Goal: Task Accomplishment & Management: Complete application form

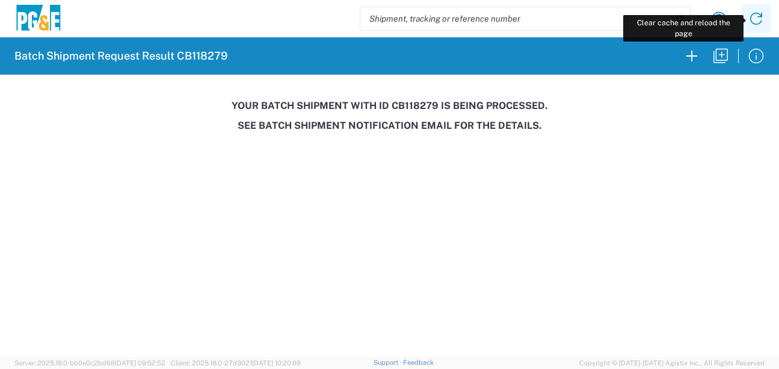
click at [749, 14] on icon at bounding box center [756, 18] width 19 height 19
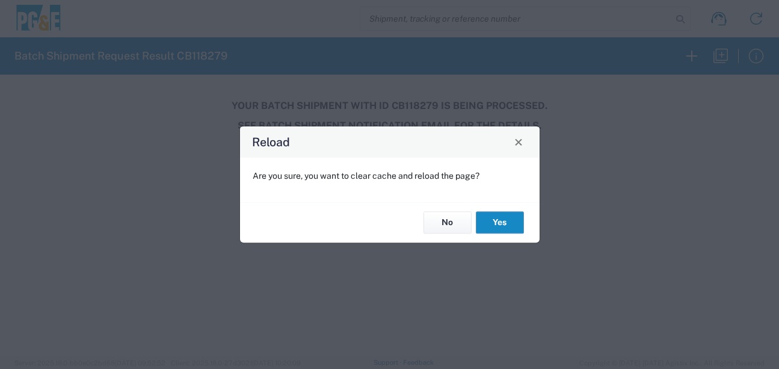
click at [511, 221] on button "Yes" at bounding box center [500, 223] width 48 height 22
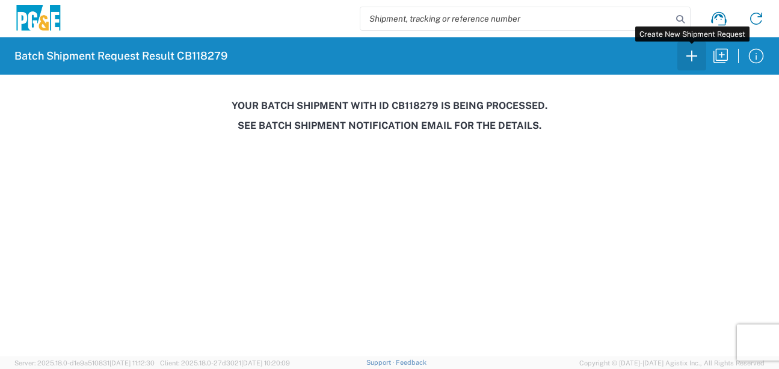
click at [686, 63] on icon "button" at bounding box center [691, 55] width 19 height 19
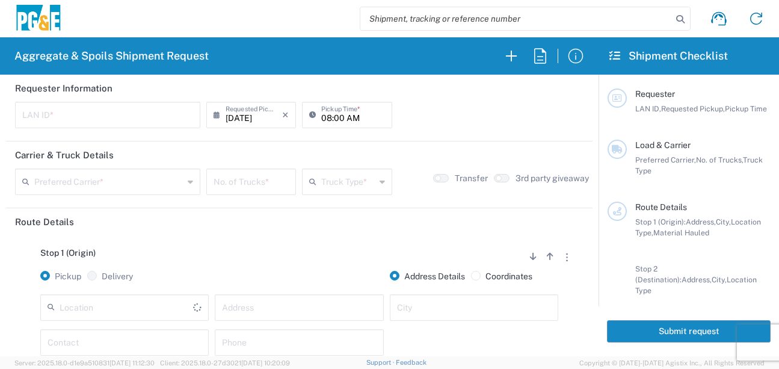
click at [114, 111] on input "text" at bounding box center [107, 113] width 171 height 21
type input "D4A6"
click at [321, 120] on input "08:00 AM" at bounding box center [352, 113] width 63 height 21
type input "06:00 AM"
click at [60, 184] on input "text" at bounding box center [108, 180] width 149 height 21
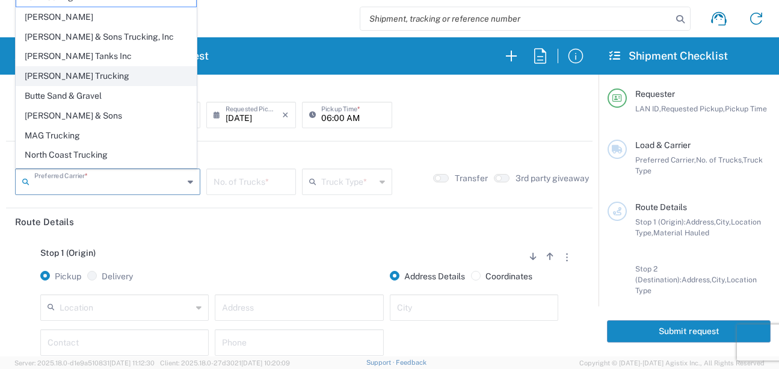
click at [68, 81] on span "Bray Trucking" at bounding box center [106, 76] width 180 height 19
type input "Bray Trucking"
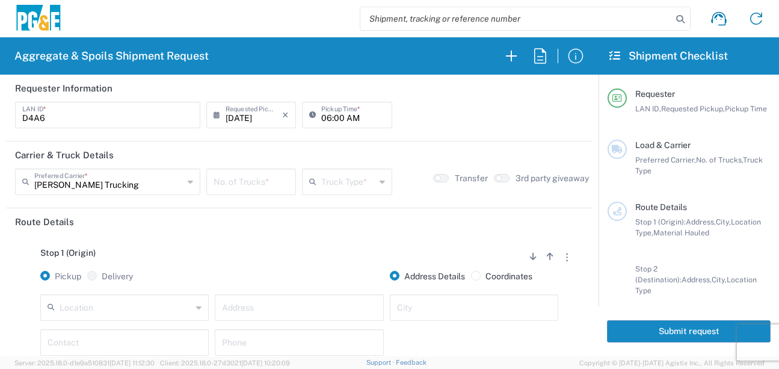
click at [261, 187] on input "number" at bounding box center [251, 180] width 75 height 21
type input "6"
click at [360, 190] on input "text" at bounding box center [348, 180] width 54 height 21
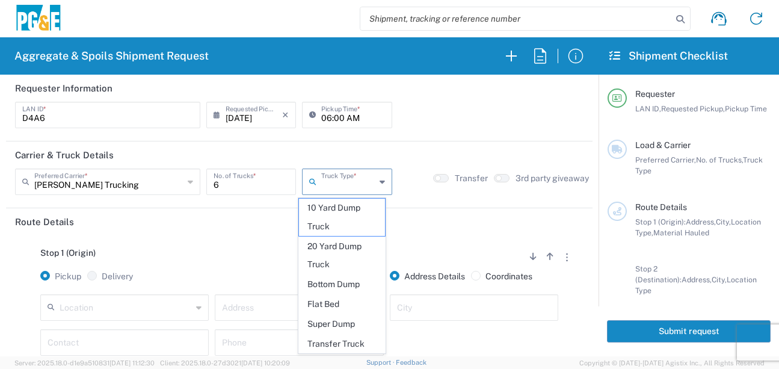
click at [329, 325] on span "Super Dump" at bounding box center [342, 324] width 86 height 19
type input "Super Dump"
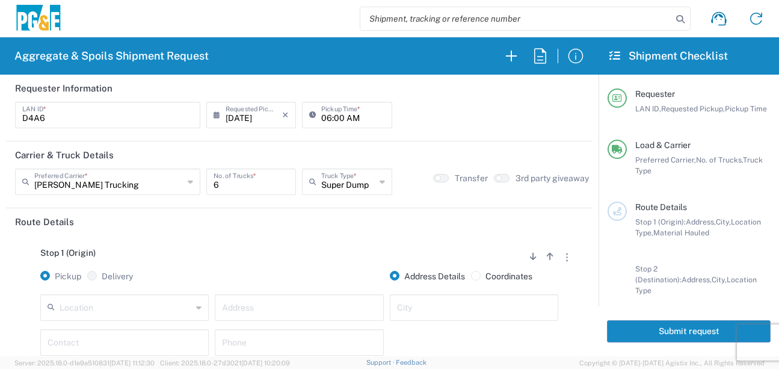
click at [312, 239] on div "Stop 1 (Origin) Add Stop Above Add Stop Below Remove Stop Pickup Delivery Addre…" at bounding box center [299, 329] width 569 height 189
drag, startPoint x: 93, startPoint y: 307, endPoint x: 99, endPoint y: 308, distance: 6.1
click at [93, 307] on input "text" at bounding box center [126, 306] width 132 height 21
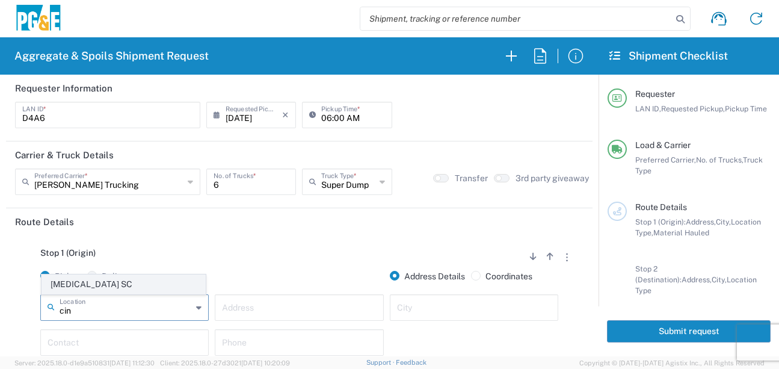
click at [64, 285] on span "Cinnabar SC" at bounding box center [123, 284] width 163 height 19
type input "Cinnabar SC"
type input "308 Stockton Ave"
type input "San Jose"
type input "Business No Loading Dock"
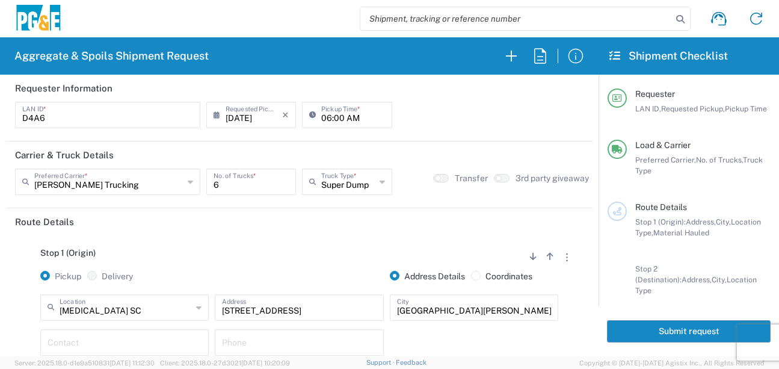
click at [155, 262] on div "Stop 1 (Origin) Add Stop Above Add Stop Below Remove Stop" at bounding box center [299, 259] width 569 height 23
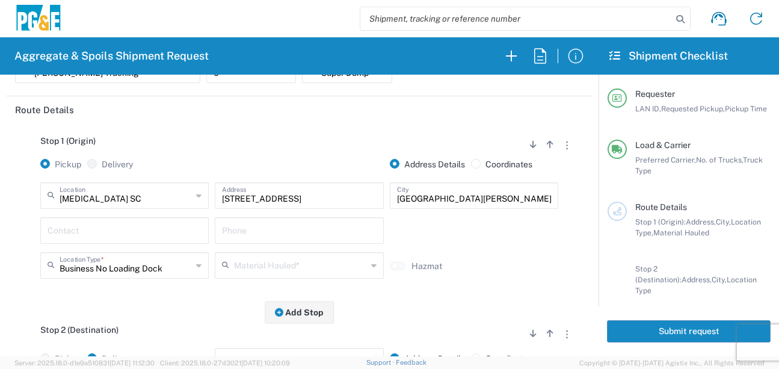
scroll to position [120, 0]
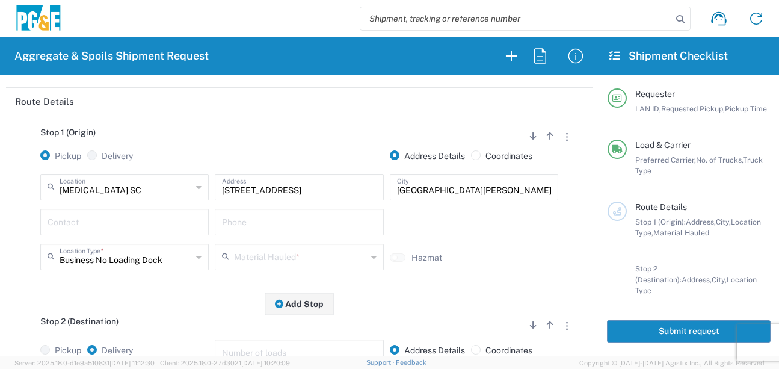
click at [137, 232] on div "Contact" at bounding box center [124, 222] width 168 height 26
type input "Devier Avery"
click at [259, 223] on input "text" at bounding box center [299, 221] width 154 height 21
type input "209-222-0636"
click at [261, 259] on input "text" at bounding box center [300, 256] width 132 height 21
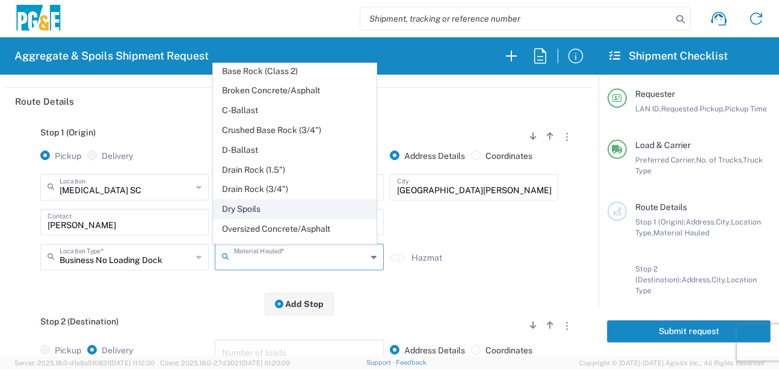
click at [259, 218] on span "Dry Spoils" at bounding box center [295, 209] width 163 height 19
type input "Dry Spoils"
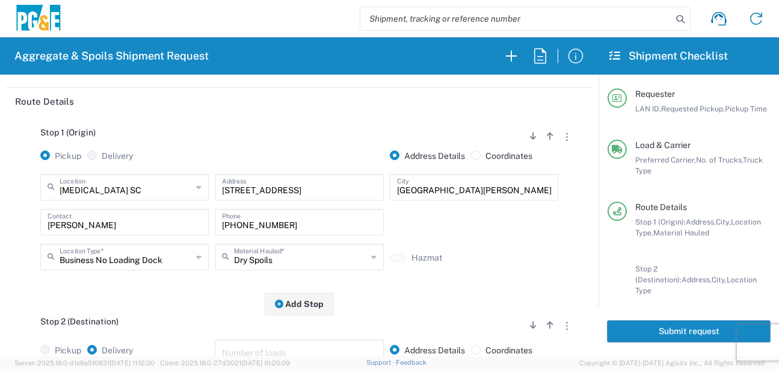
click at [167, 301] on div "Stop 1 (Origin) Add Stop Above Add Stop Below Remove Stop Pickup Delivery Addre…" at bounding box center [299, 209] width 569 height 189
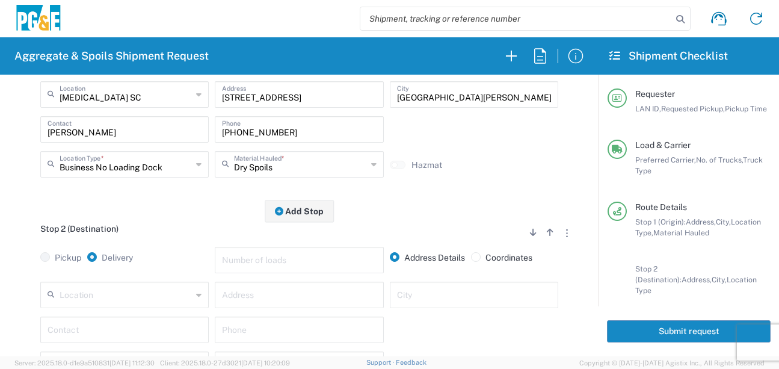
scroll to position [241, 0]
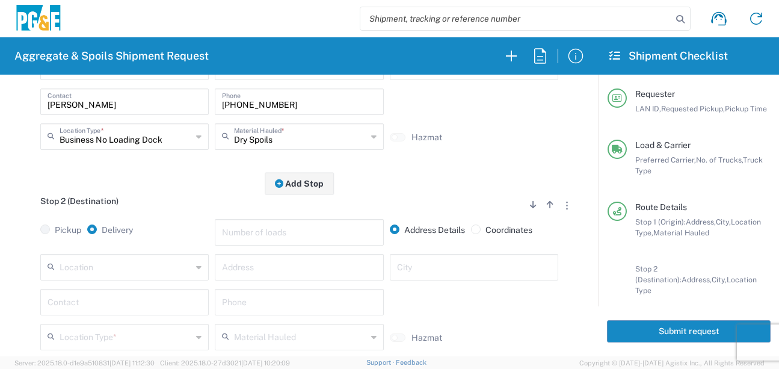
click at [104, 269] on input "text" at bounding box center [126, 266] width 132 height 21
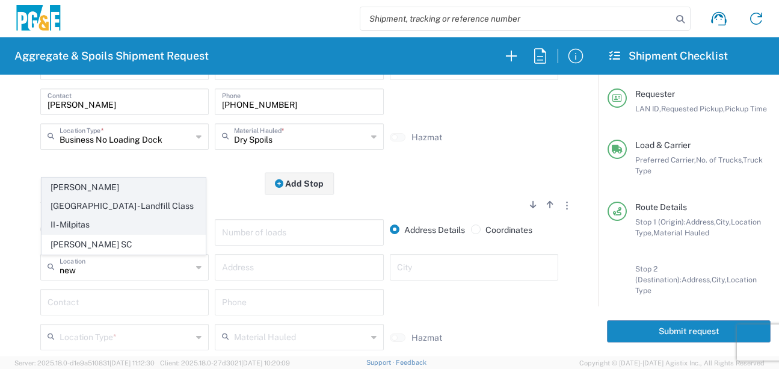
click at [118, 209] on span "Newby Island - Landfill Class II - Milpitas" at bounding box center [123, 205] width 163 height 55
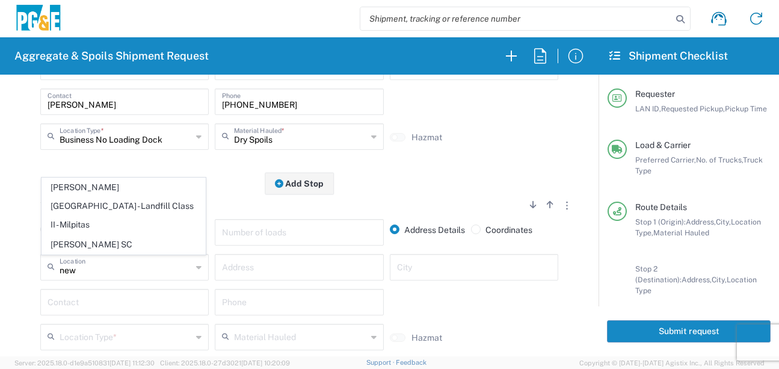
type input "Newby Island - Landfill Class II - Milpitas"
type input "1601 Dixon Landing Rd"
type input "Milpitas"
type input "Landfill"
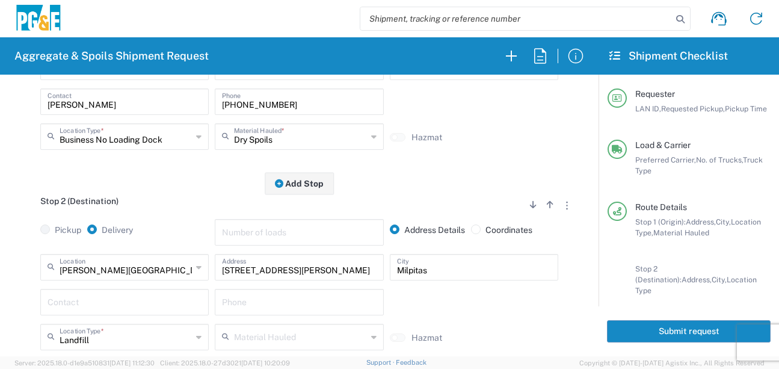
click at [90, 298] on input "text" at bounding box center [125, 301] width 154 height 21
type input "Devier Avery"
click at [259, 313] on div "Phone" at bounding box center [299, 302] width 168 height 26
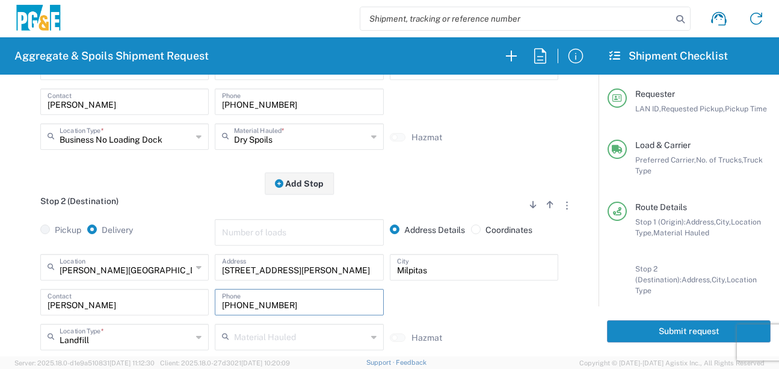
type input "209-222-0636"
click at [191, 215] on div "Stop 2 (Destination) Add Stop Above Add Stop Below Remove Stop" at bounding box center [299, 207] width 569 height 23
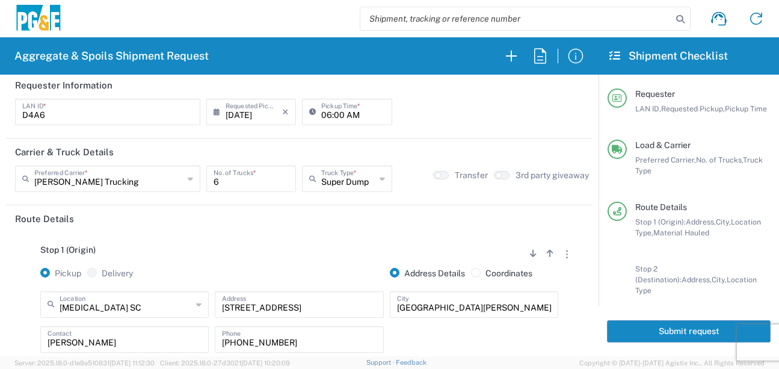
scroll to position [0, 0]
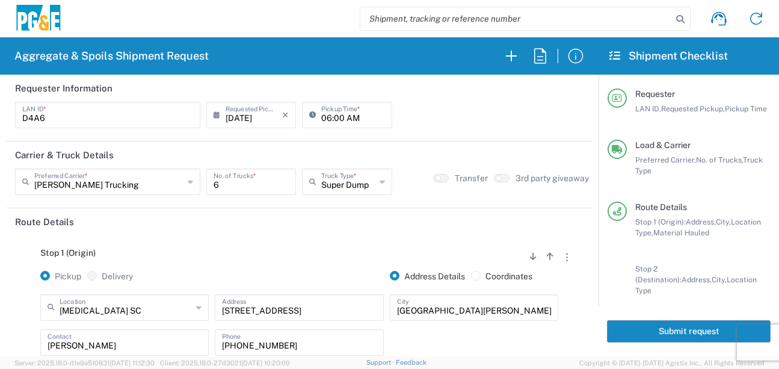
click at [655, 333] on button "Submit request" at bounding box center [689, 331] width 164 height 22
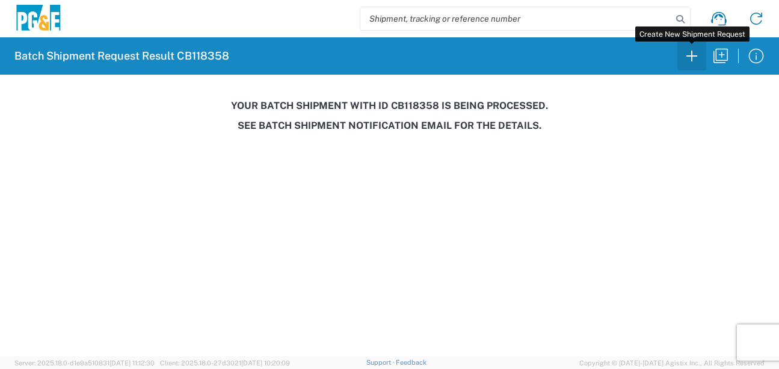
click at [685, 57] on icon "button" at bounding box center [691, 55] width 19 height 19
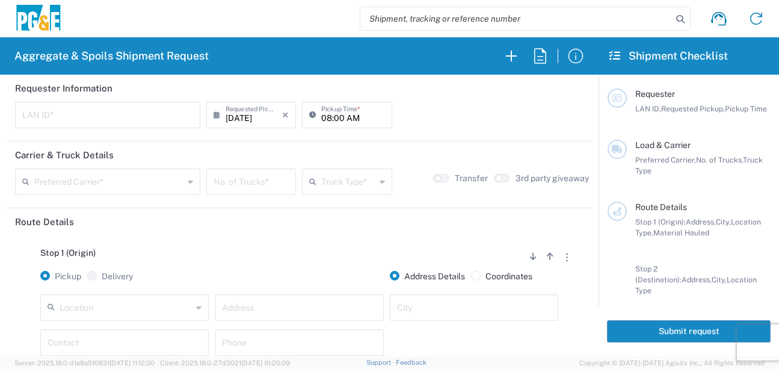
click at [32, 121] on input "text" at bounding box center [107, 113] width 171 height 21
type input "MJON"
click at [321, 117] on input "08:00 AM" at bounding box center [352, 113] width 63 height 21
click at [338, 116] on input "06:00 AM" at bounding box center [352, 113] width 63 height 21
type input "06:30 AM"
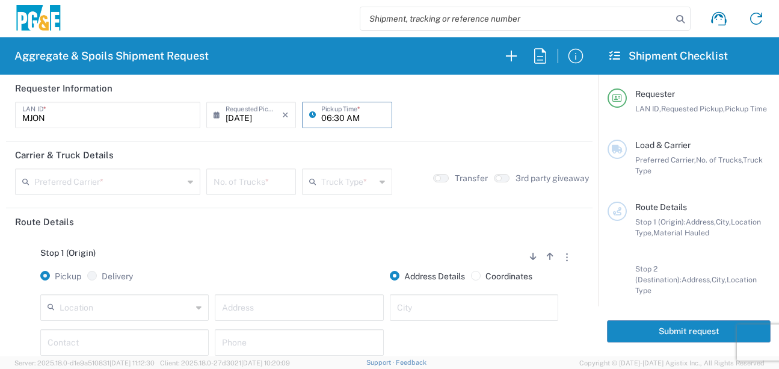
click at [135, 184] on input "text" at bounding box center [108, 180] width 149 height 21
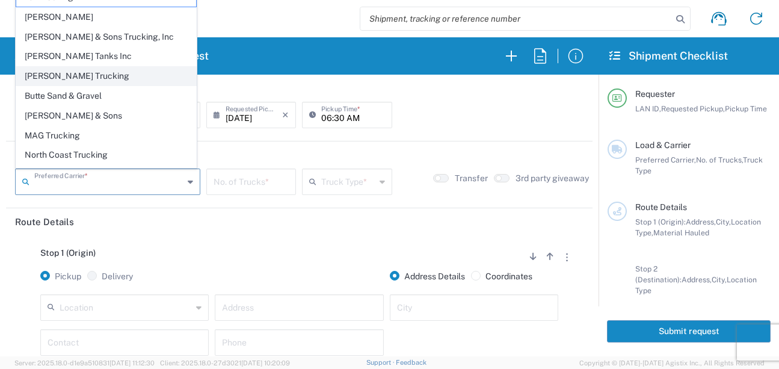
click at [67, 80] on span "Bray Trucking" at bounding box center [106, 76] width 180 height 19
type input "Bray Trucking"
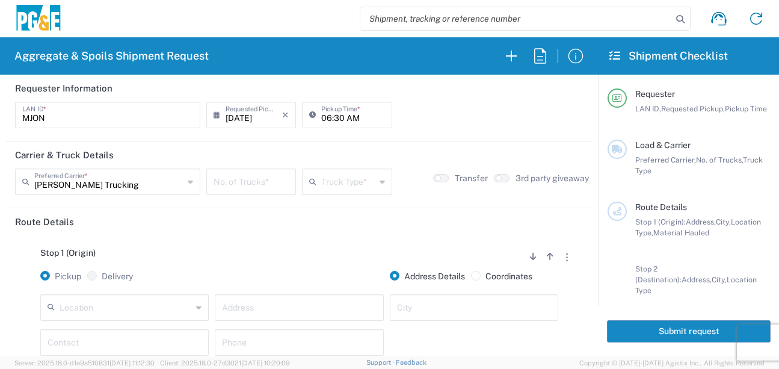
click at [268, 189] on input "number" at bounding box center [251, 180] width 75 height 21
type input "5"
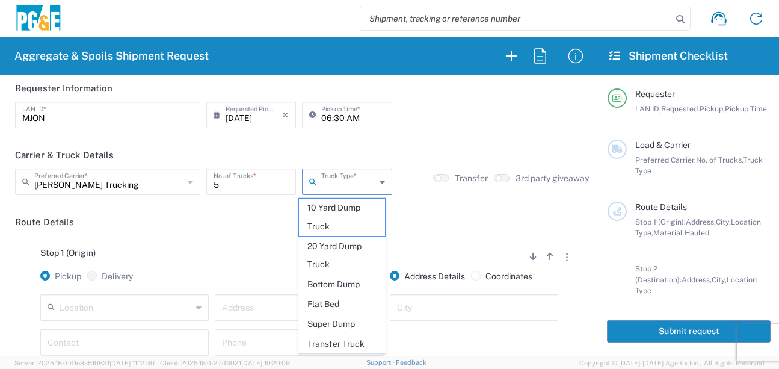
click at [329, 187] on input "text" at bounding box center [348, 180] width 54 height 21
click at [320, 260] on span "20 Yard Dump Truck" at bounding box center [342, 255] width 86 height 37
type input "20 Yard Dump Truck"
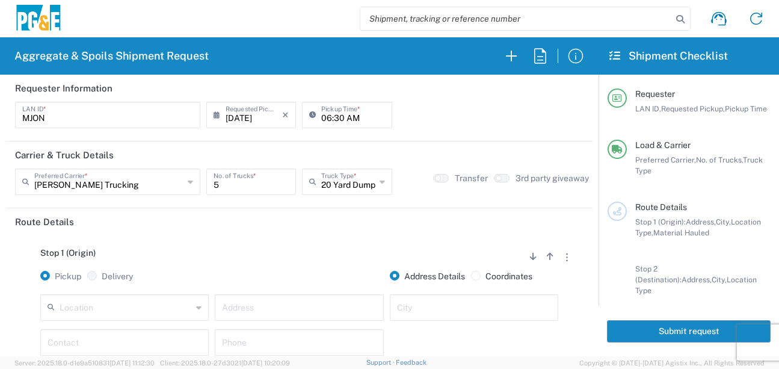
click at [288, 247] on div "Stop 1 (Origin) Add Stop Above Add Stop Below Remove Stop Pickup Delivery Addre…" at bounding box center [299, 329] width 569 height 189
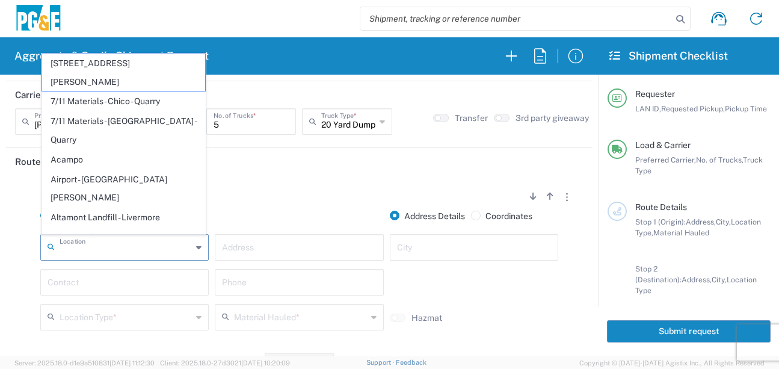
click at [161, 253] on input "text" at bounding box center [126, 246] width 132 height 21
click at [158, 286] on input "text" at bounding box center [125, 281] width 154 height 21
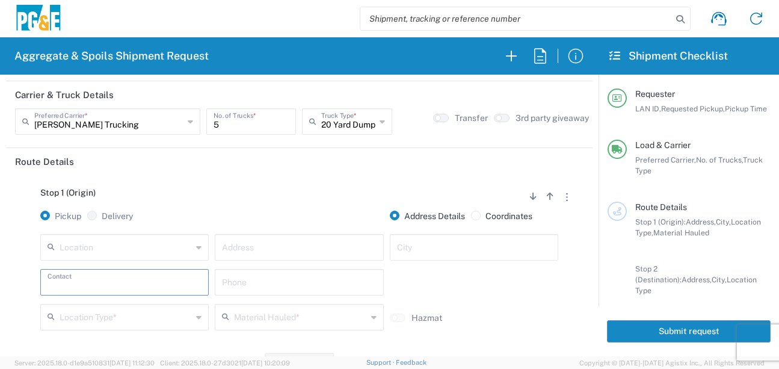
click at [132, 243] on input "text" at bounding box center [126, 246] width 132 height 21
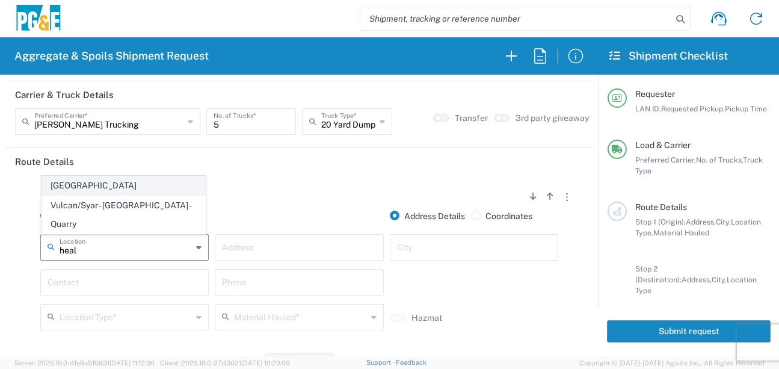
click at [103, 195] on span "Healdsburg Yard" at bounding box center [123, 185] width 163 height 19
type input "Healdsburg Yard"
type input "13604 Healdsburg Ave"
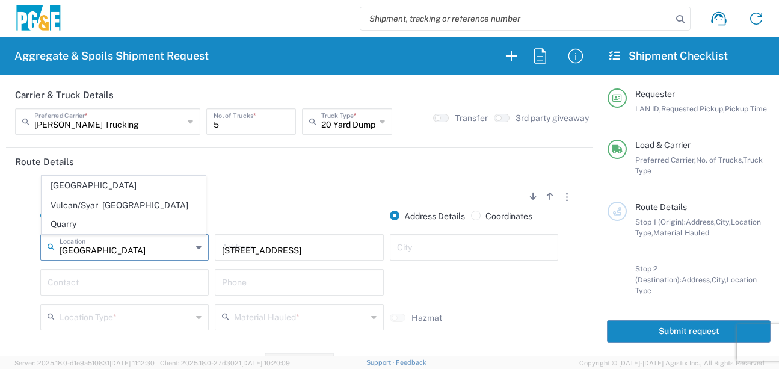
type input "Healdsburg"
type input "Business No Loading Dock"
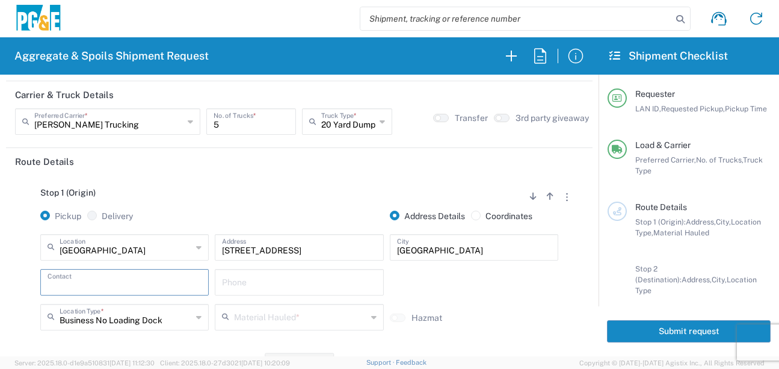
click at [91, 284] on input "text" at bounding box center [125, 281] width 154 height 21
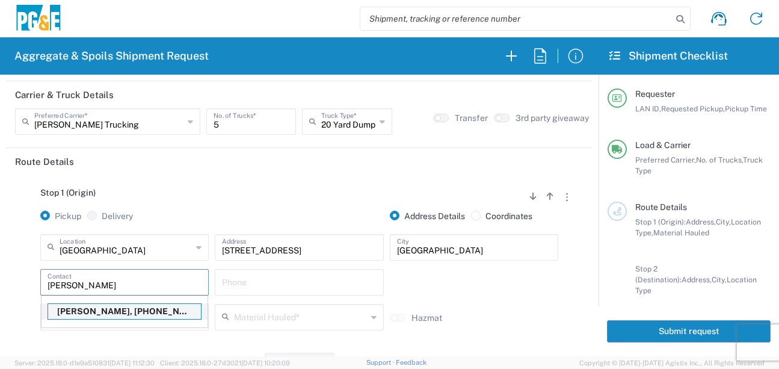
click at [87, 310] on p "Mike O'Guin, 707-386-4003" at bounding box center [124, 311] width 153 height 15
type input "Mike O'Guin"
type input "707-386-4003"
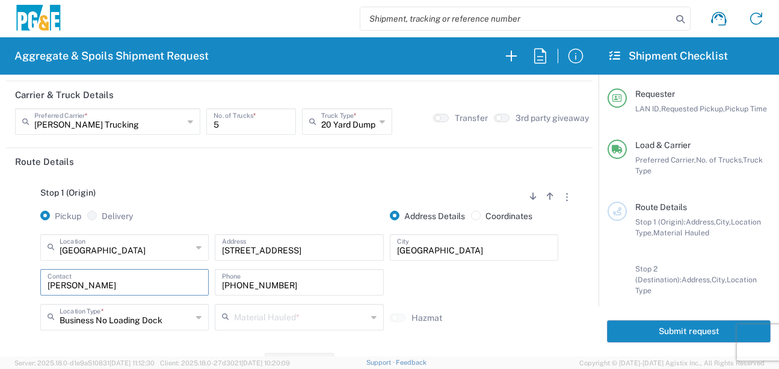
click at [256, 320] on input "text" at bounding box center [300, 316] width 132 height 21
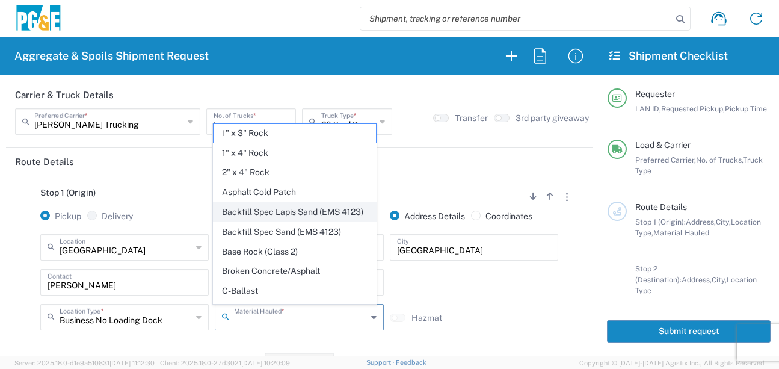
scroll to position [120, 0]
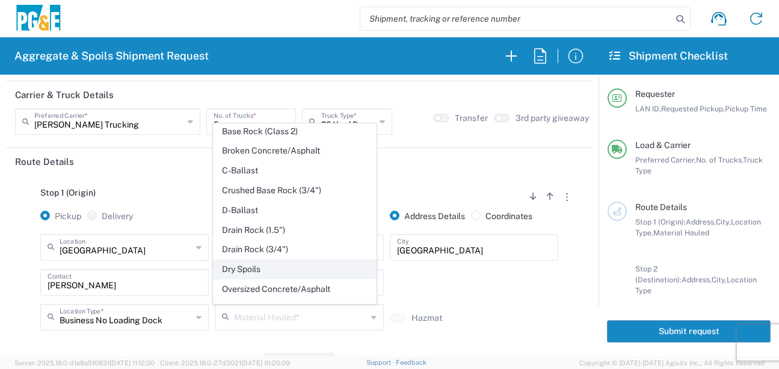
click at [248, 279] on span "Dry Spoils" at bounding box center [295, 269] width 163 height 19
type input "Dry Spoils"
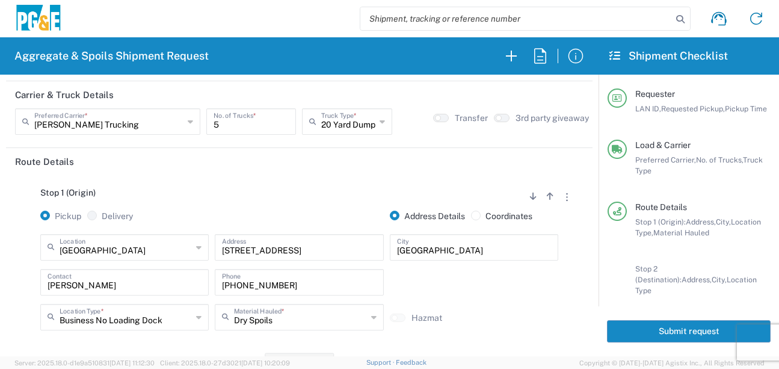
click at [169, 345] on div "Stop 1 (Origin) Add Stop Above Add Stop Below Remove Stop Pickup Delivery Addre…" at bounding box center [299, 269] width 569 height 189
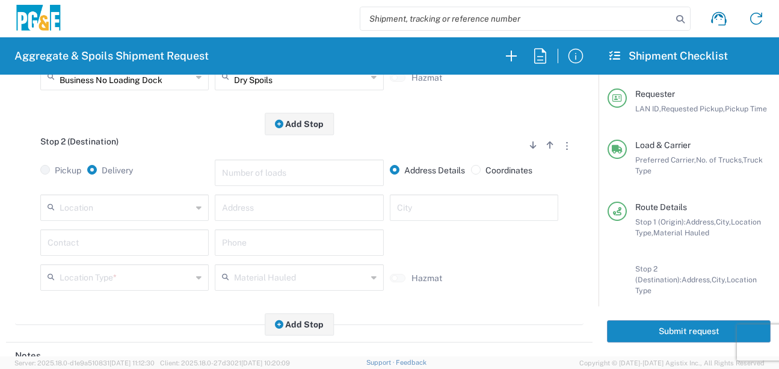
scroll to position [301, 0]
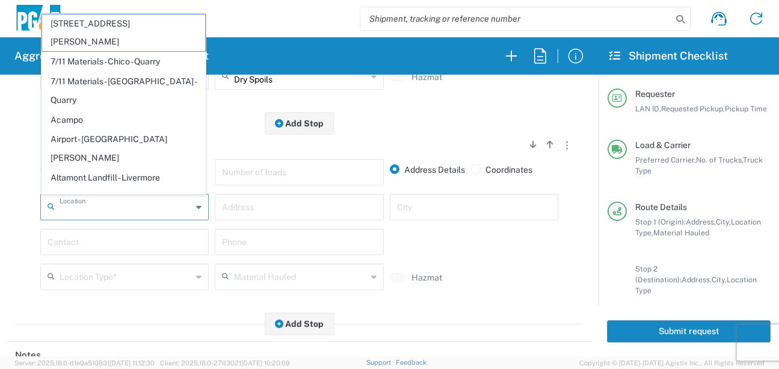
click at [132, 202] on input "text" at bounding box center [126, 206] width 132 height 21
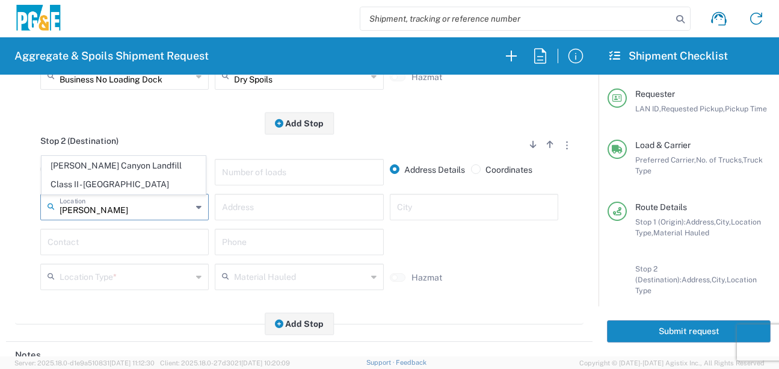
click at [125, 171] on span "Keller Canyon Landfill Class II - Pittsburg" at bounding box center [123, 174] width 163 height 37
type input "Keller Canyon Landfill Class II - Pittsburg"
type input "901 Bailey Rd"
type input "Pittsburg"
type input "Landfill"
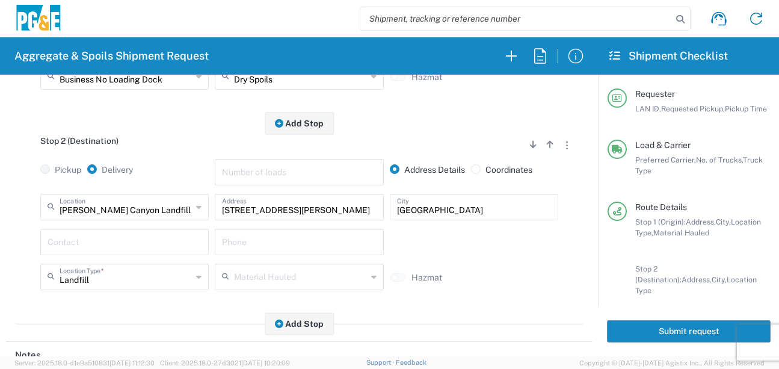
click at [104, 236] on input "text" at bounding box center [125, 240] width 154 height 21
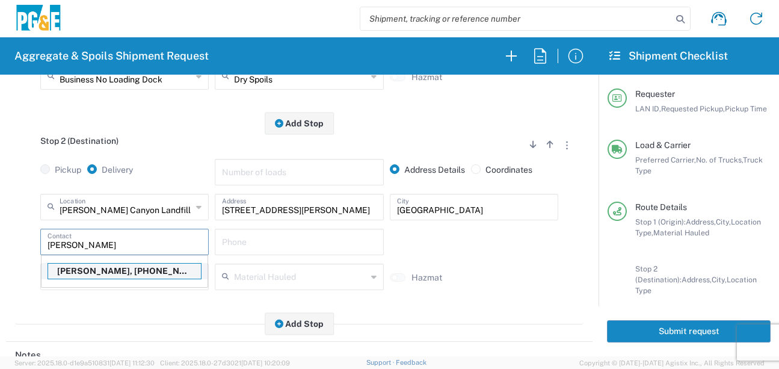
click at [114, 273] on p "Mike O'Guin, 707-386-4003" at bounding box center [124, 271] width 153 height 15
type input "Mike O'Guin"
type input "707-386-4003"
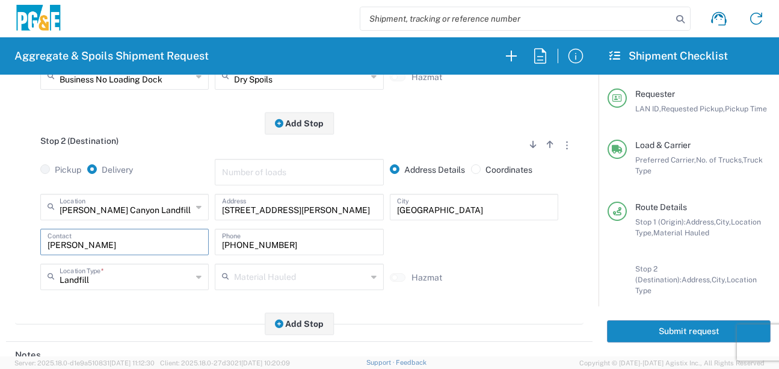
click at [126, 303] on div "Stop 2 (Destination) Add Stop Above Add Stop Below Remove Stop Pickup Delivery …" at bounding box center [299, 223] width 569 height 201
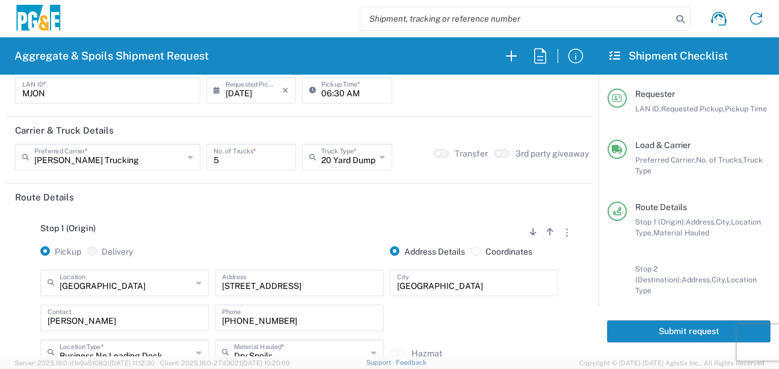
scroll to position [0, 0]
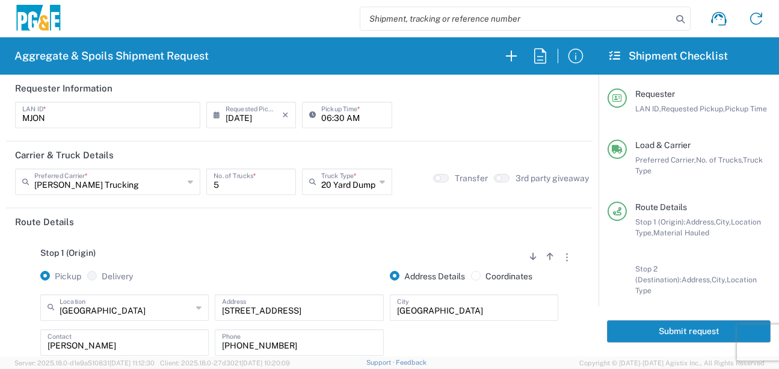
click at [694, 333] on button "Submit request" at bounding box center [689, 331] width 164 height 22
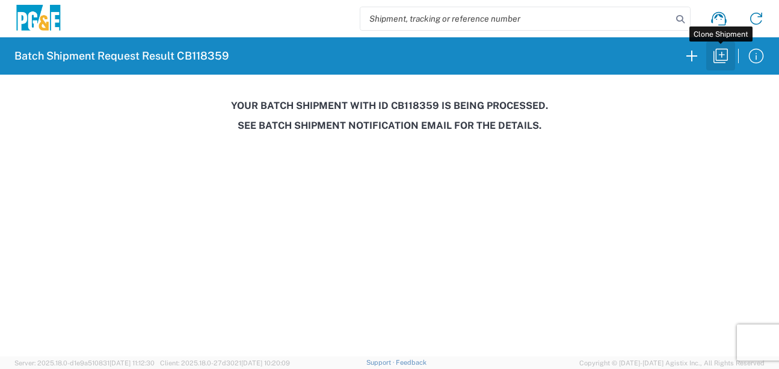
click at [720, 61] on icon "button" at bounding box center [721, 56] width 14 height 14
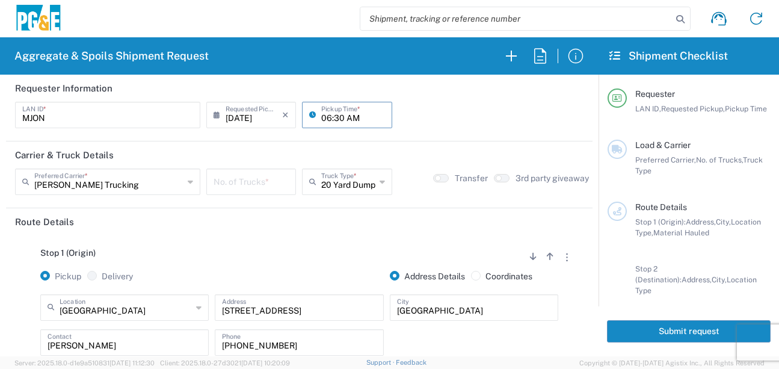
click at [327, 116] on input "06:30 AM" at bounding box center [352, 113] width 63 height 21
click at [338, 116] on input "07:30 AM" at bounding box center [352, 113] width 63 height 21
type input "07:00 AM"
click at [281, 181] on input "number" at bounding box center [251, 180] width 75 height 21
type input "5"
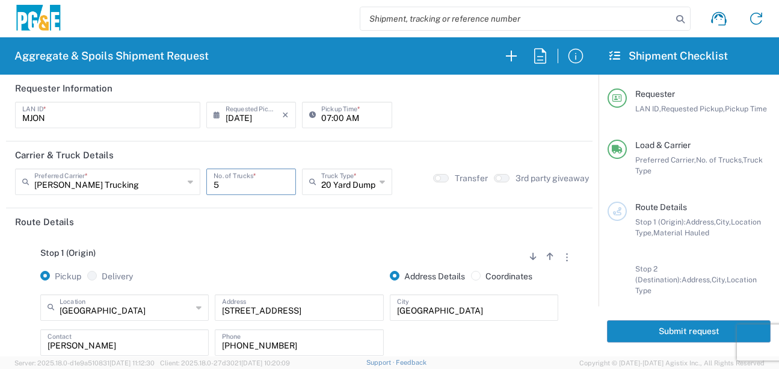
click at [264, 230] on header "Route Details" at bounding box center [299, 221] width 587 height 27
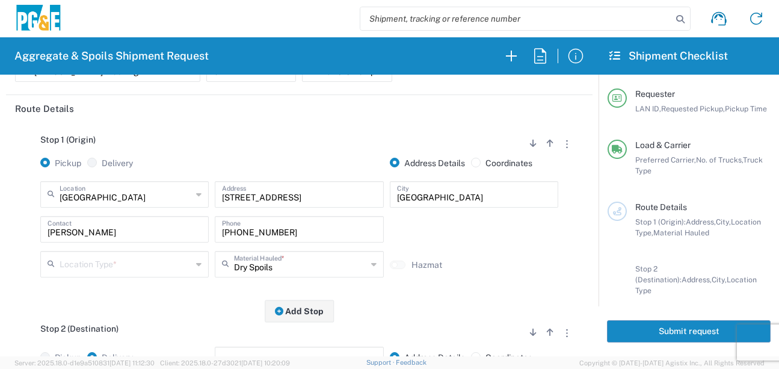
scroll to position [120, 0]
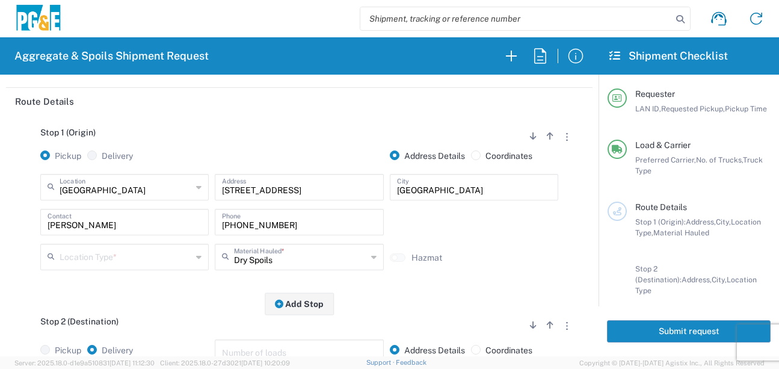
click at [135, 255] on input "text" at bounding box center [126, 256] width 132 height 21
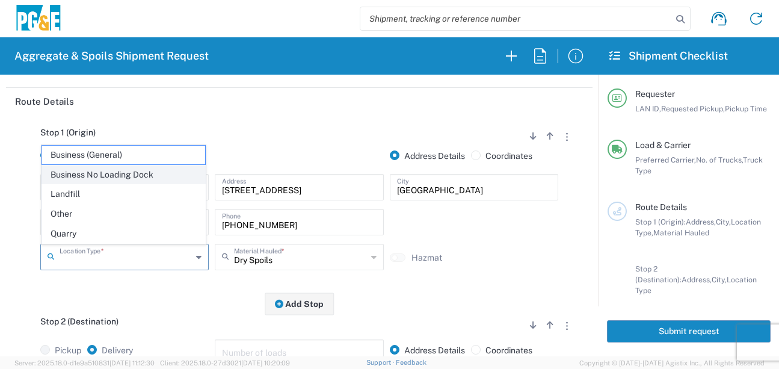
click at [103, 175] on span "Business No Loading Dock" at bounding box center [123, 174] width 163 height 19
type input "Business No Loading Dock"
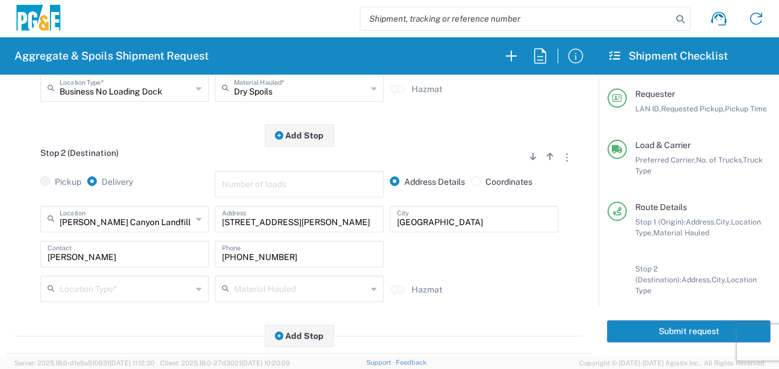
scroll to position [301, 0]
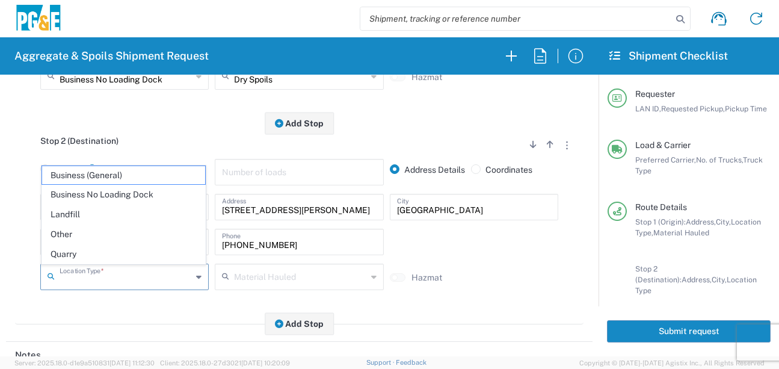
click at [99, 279] on input "text" at bounding box center [126, 275] width 132 height 21
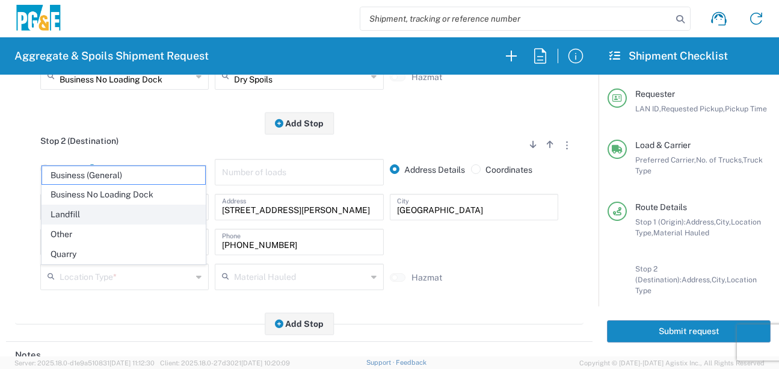
click at [94, 209] on span "Landfill" at bounding box center [123, 214] width 163 height 19
type input "Landfill"
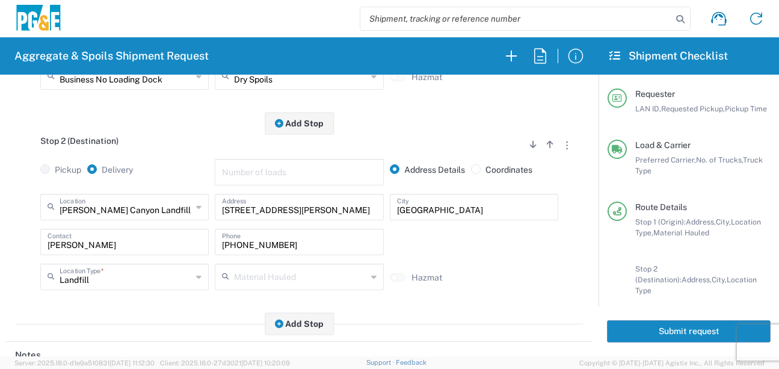
click at [149, 337] on main "Stop 1 (Origin) Add Stop Above Add Stop Below Remove Stop Pickup Delivery Addre…" at bounding box center [299, 135] width 587 height 403
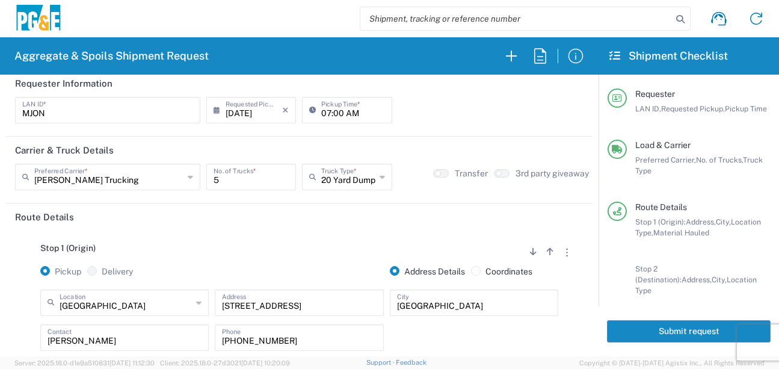
scroll to position [0, 0]
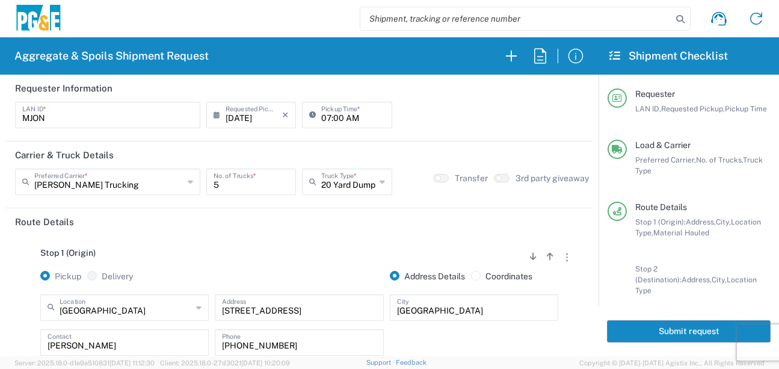
click at [666, 323] on button "Submit request" at bounding box center [689, 331] width 164 height 22
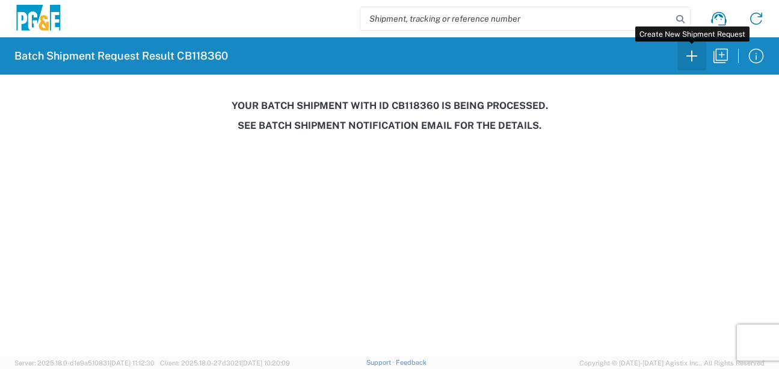
click at [693, 59] on icon "button" at bounding box center [691, 55] width 19 height 19
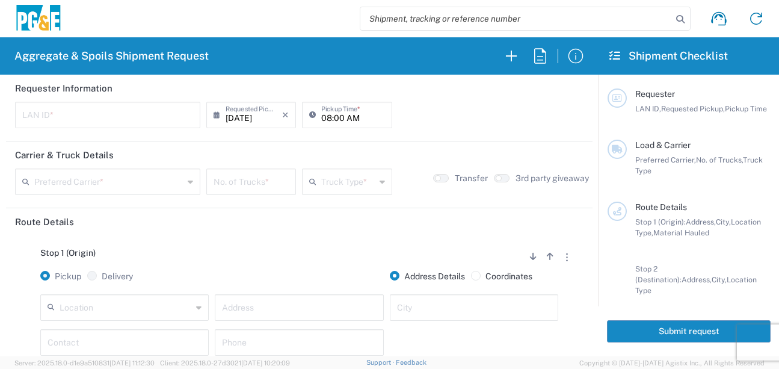
click at [109, 115] on input "text" at bounding box center [107, 113] width 171 height 21
type input "CMA5"
click at [324, 113] on input "08:00 AM" at bounding box center [352, 113] width 63 height 21
type input "06:00 AM"
click at [128, 188] on input "text" at bounding box center [108, 180] width 149 height 21
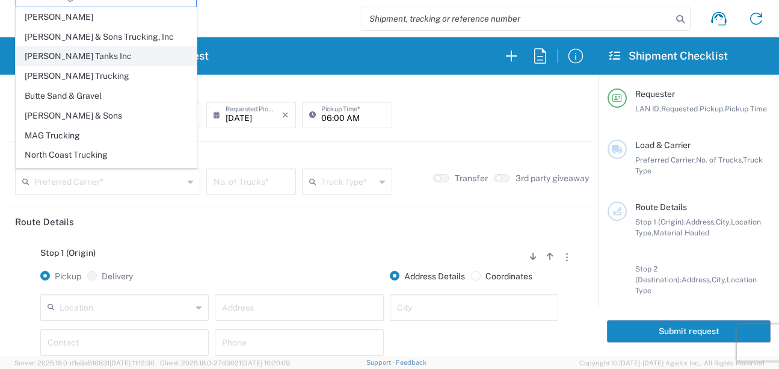
click at [65, 54] on span "Bradley Tanks Inc" at bounding box center [106, 56] width 180 height 19
type input "Bradley Tanks Inc"
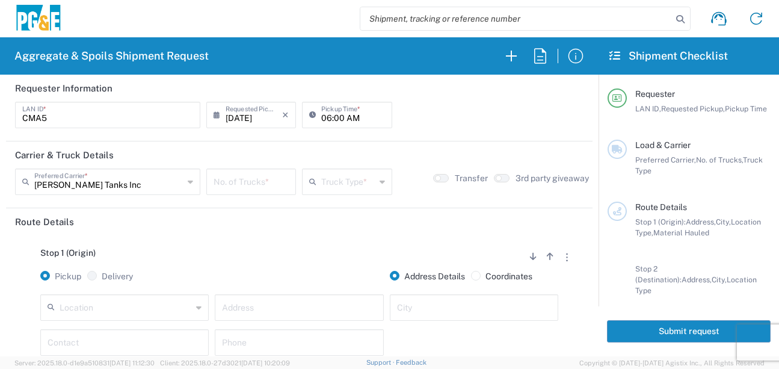
click at [259, 180] on input "number" at bounding box center [251, 180] width 75 height 21
type input "1"
drag, startPoint x: 347, startPoint y: 181, endPoint x: 349, endPoint y: 193, distance: 12.2
click at [347, 184] on input "text" at bounding box center [348, 180] width 54 height 21
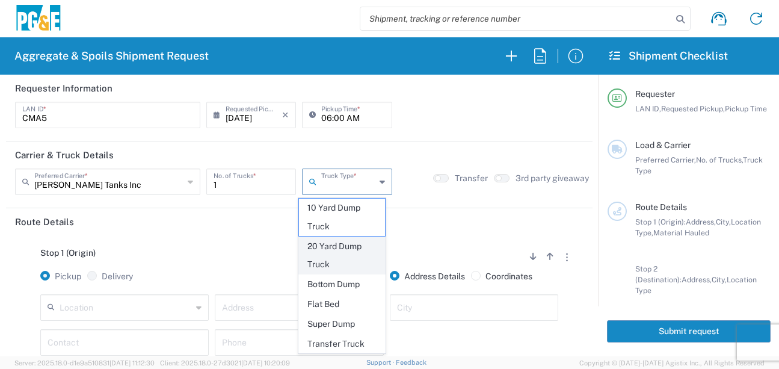
click at [334, 253] on span "20 Yard Dump Truck" at bounding box center [342, 255] width 86 height 37
type input "20 Yard Dump Truck"
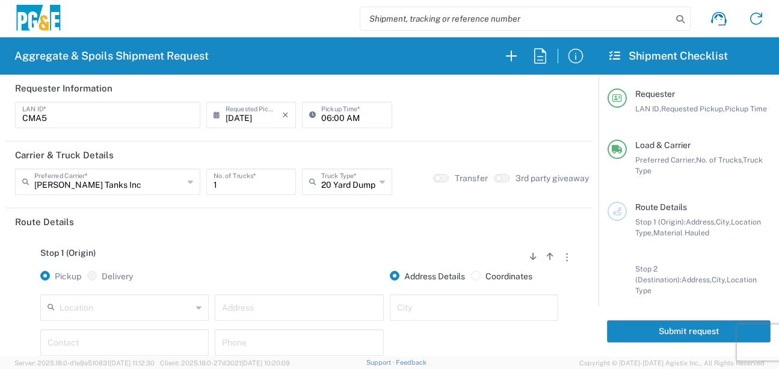
click at [270, 256] on div "Stop 1 (Origin) Add Stop Above Add Stop Below Remove Stop" at bounding box center [299, 259] width 569 height 23
click at [90, 310] on input "text" at bounding box center [126, 306] width 132 height 21
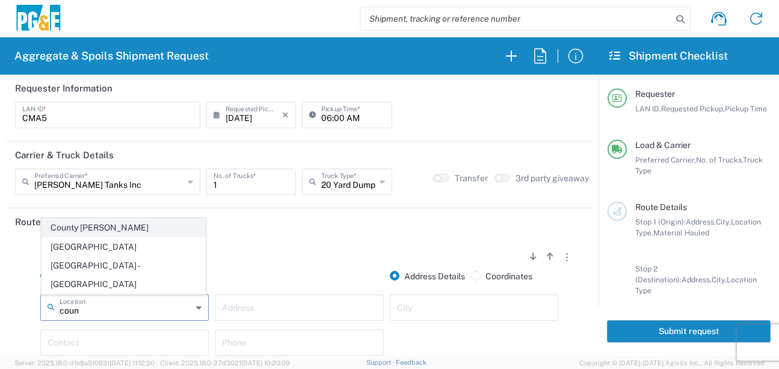
click at [98, 237] on span "County Quarry - Martinez" at bounding box center [123, 227] width 163 height 19
type input "County Quarry - Martinez"
type input "5501 Imhoff Place"
type input "Martinez"
type input "Quarry"
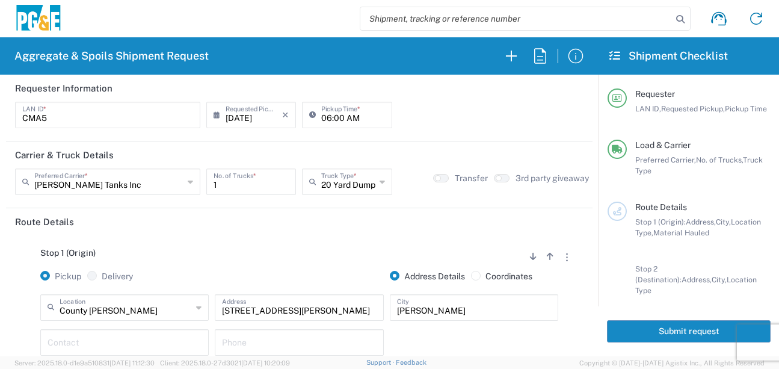
click at [87, 338] on input "text" at bounding box center [125, 341] width 154 height 21
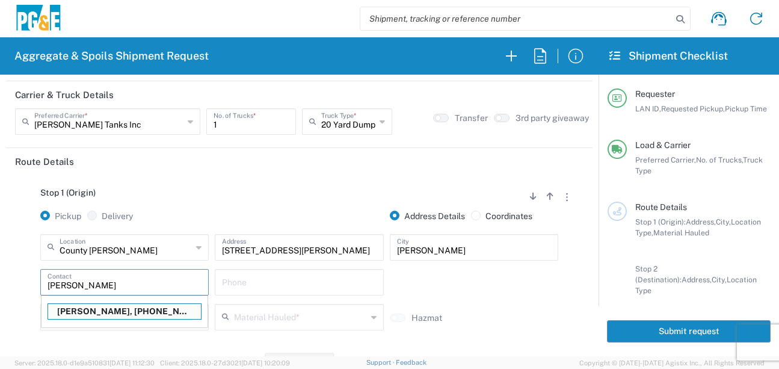
click at [96, 317] on p "Carlos Aponte III, 925-437-5486" at bounding box center [124, 311] width 153 height 15
type input "Carlos Aponte III"
type input "925-437-5486"
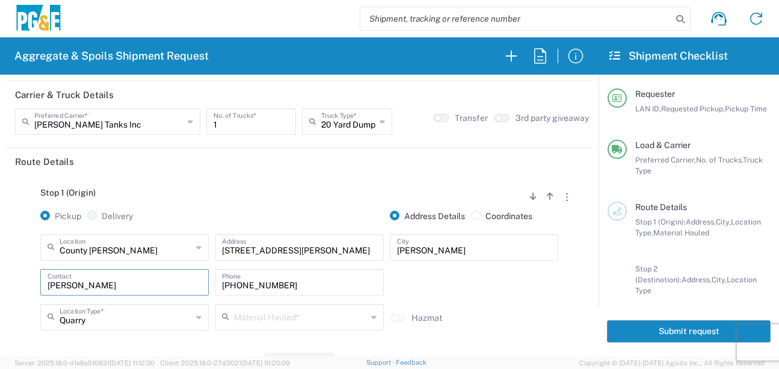
click at [259, 318] on input "text" at bounding box center [300, 316] width 132 height 21
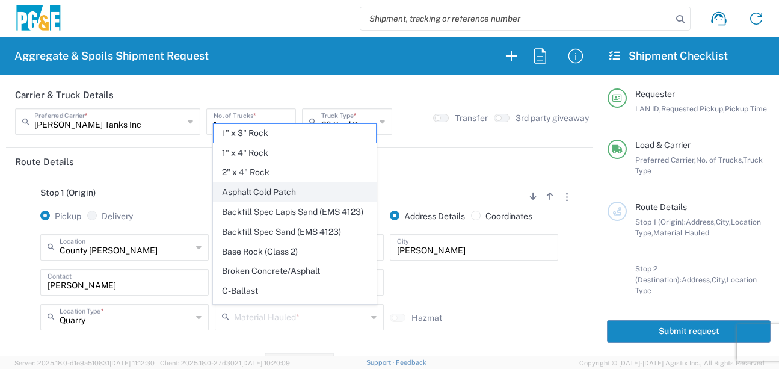
click at [274, 188] on span "Asphalt Cold Patch" at bounding box center [295, 192] width 163 height 19
type input "Asphalt Cold Patch"
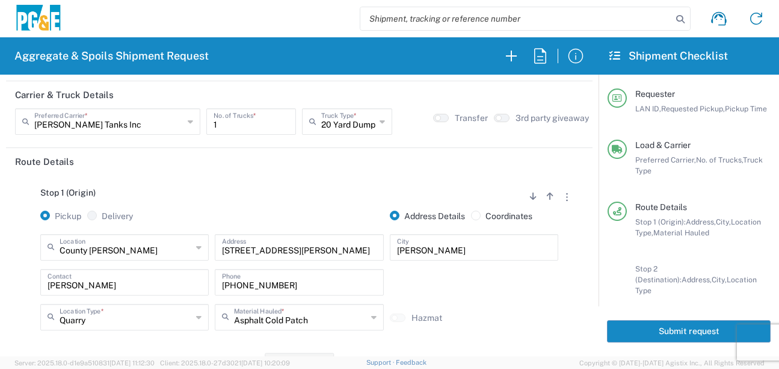
click at [179, 336] on div "Quarry Location Type * Quarry Business (General) Business No Loading Dock Landf…" at bounding box center [124, 321] width 175 height 35
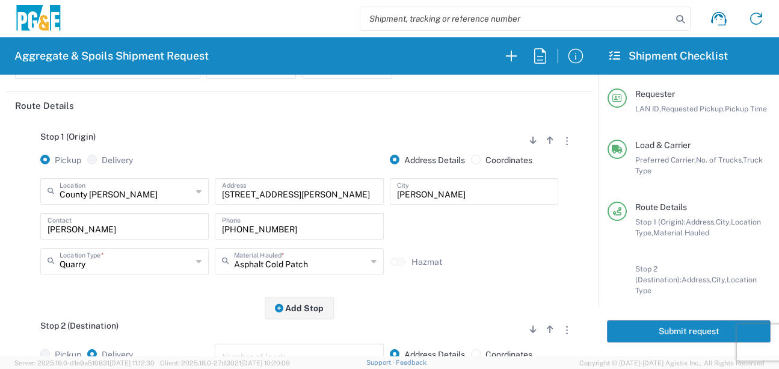
scroll to position [181, 0]
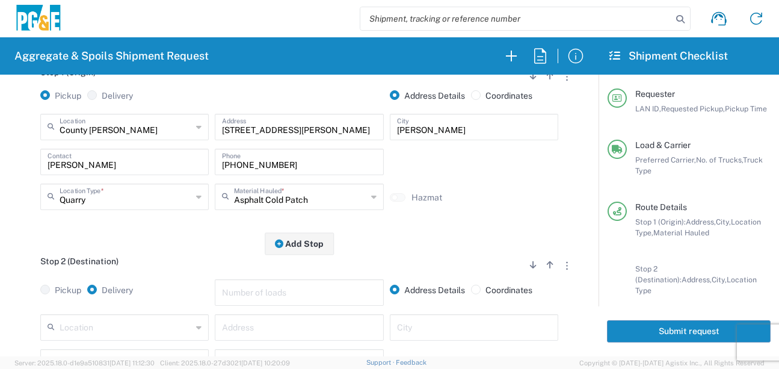
click at [122, 325] on input "text" at bounding box center [126, 326] width 132 height 21
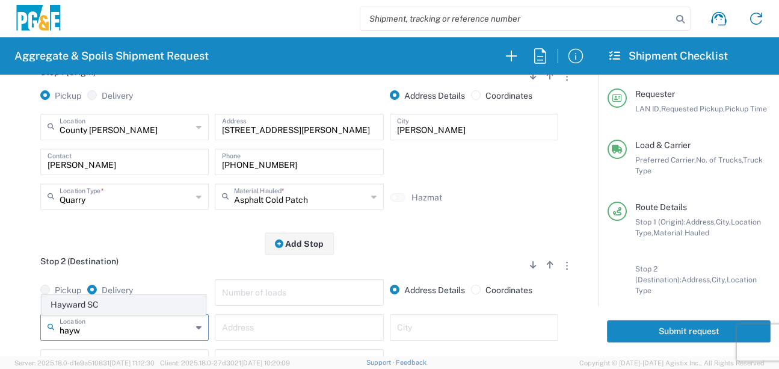
click at [108, 304] on span "Hayward SC" at bounding box center [123, 304] width 163 height 19
type input "Hayward SC"
type input "24300 Clawiter Rd"
type input "Hayward"
type input "Business No Loading Dock"
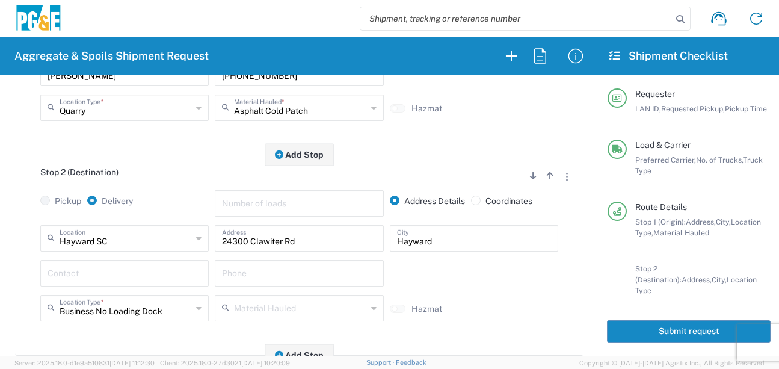
scroll to position [301, 0]
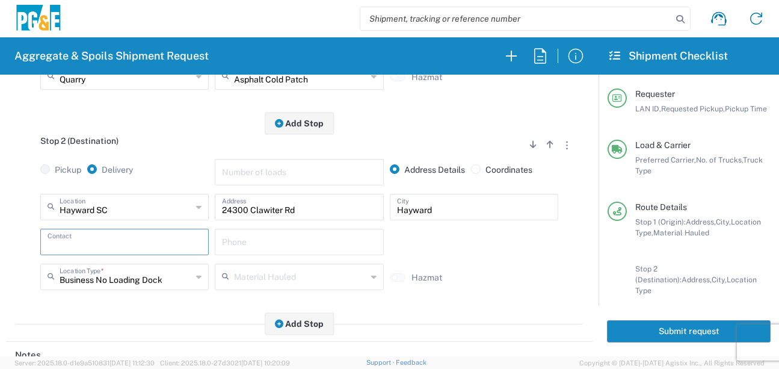
click at [105, 242] on input "text" at bounding box center [125, 240] width 154 height 21
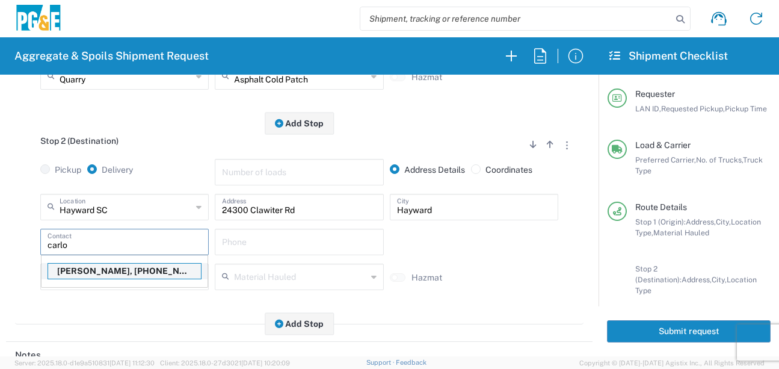
click at [91, 273] on p "Carlos Aponte III, 925-437-5486" at bounding box center [124, 271] width 153 height 15
type input "Carlos Aponte III"
type input "925-437-5486"
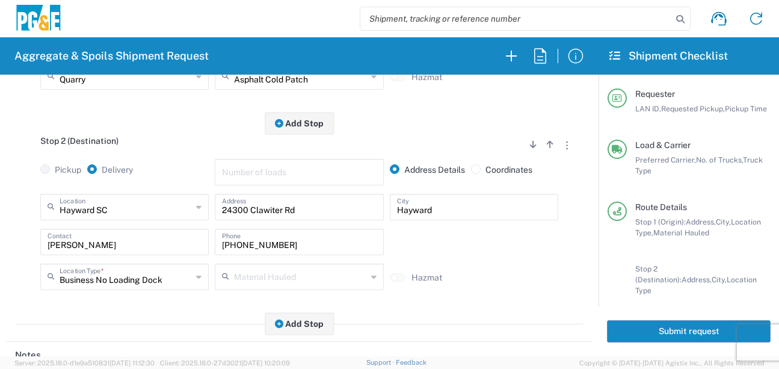
click at [71, 320] on div "Stop 2 (Destination) Add Stop Above Add Stop Below Remove Stop Pickup Delivery …" at bounding box center [299, 223] width 569 height 201
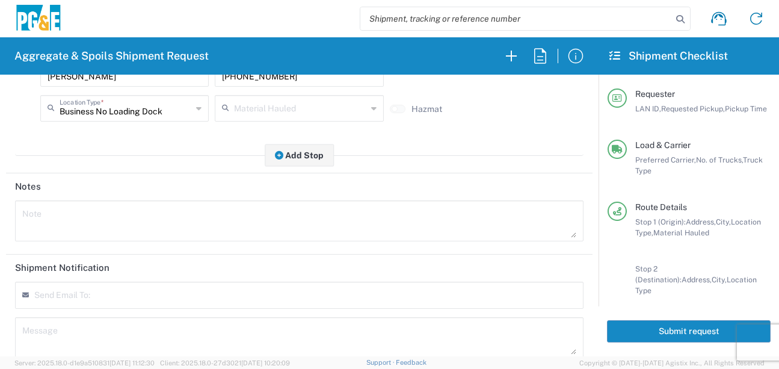
scroll to position [481, 0]
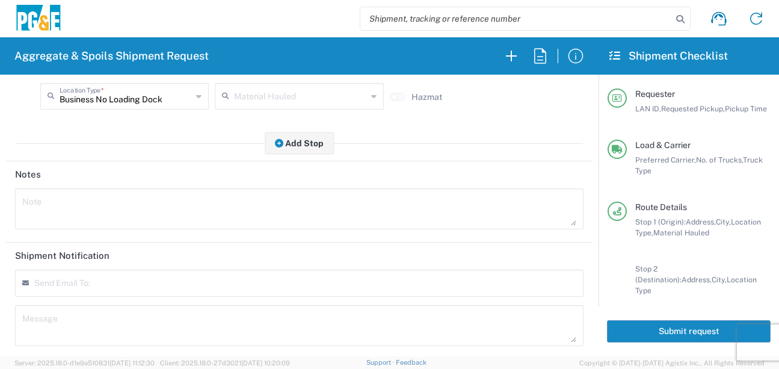
click at [66, 207] on textarea at bounding box center [299, 209] width 554 height 34
drag, startPoint x: 127, startPoint y: 205, endPoint x: -5, endPoint y: 203, distance: 131.8
click at [0, 203] on html "Aggregate & Spoils Shipment Request Requester Information CMA5 LAN ID * 09/11/2…" at bounding box center [389, 184] width 779 height 369
type textarea "Please deliver Cutback."
click at [49, 320] on textarea at bounding box center [299, 326] width 554 height 34
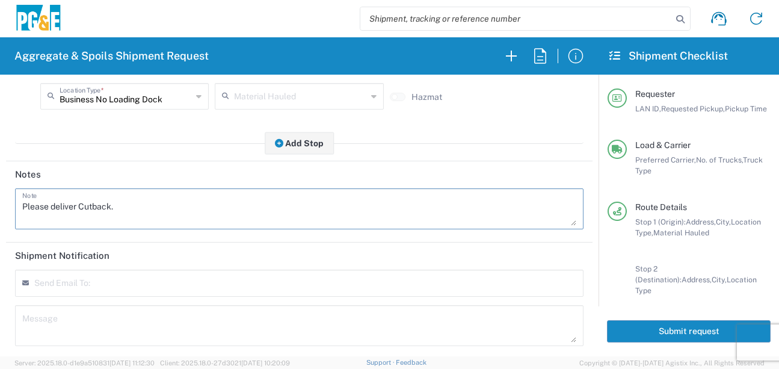
paste textarea "Please deliver Cutback."
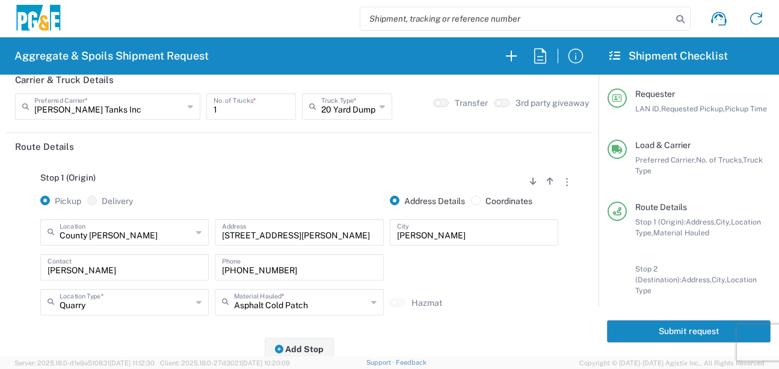
scroll to position [0, 0]
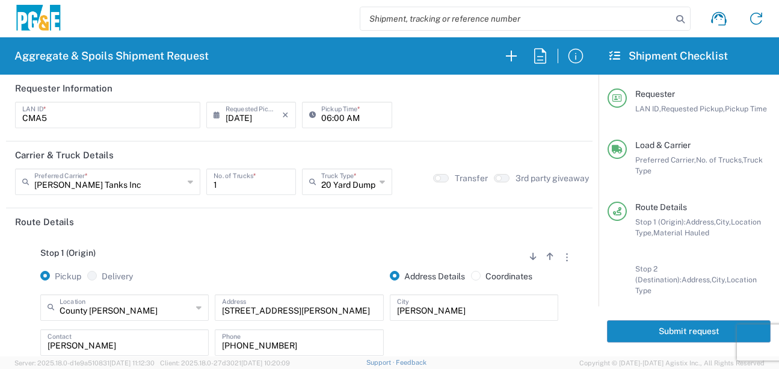
type textarea "Please deliver Cutback."
click at [667, 328] on button "Submit request" at bounding box center [689, 331] width 164 height 22
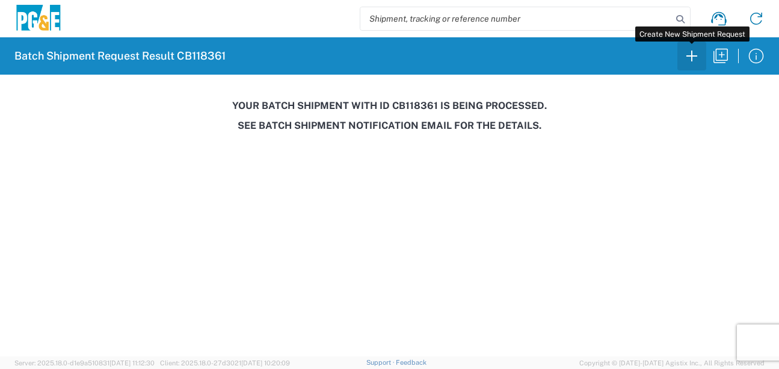
click at [689, 66] on button "button" at bounding box center [692, 56] width 29 height 29
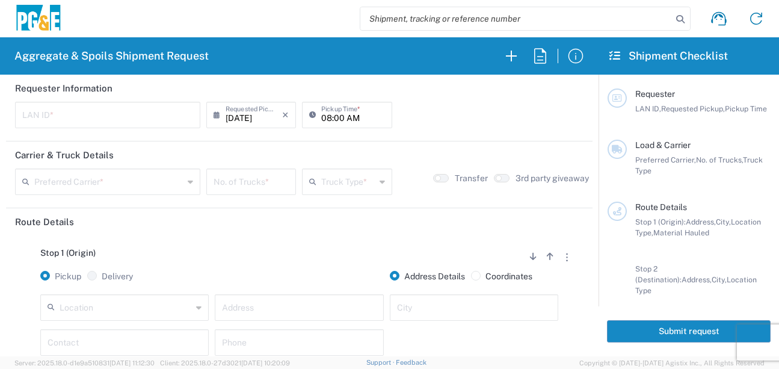
click at [114, 121] on input "text" at bounding box center [107, 113] width 171 height 21
type input "J4AB"
click at [323, 119] on input "08:00 AM" at bounding box center [352, 113] width 63 height 21
click at [333, 118] on input "05:00 AM" at bounding box center [352, 113] width 63 height 21
type input "05:30 AM"
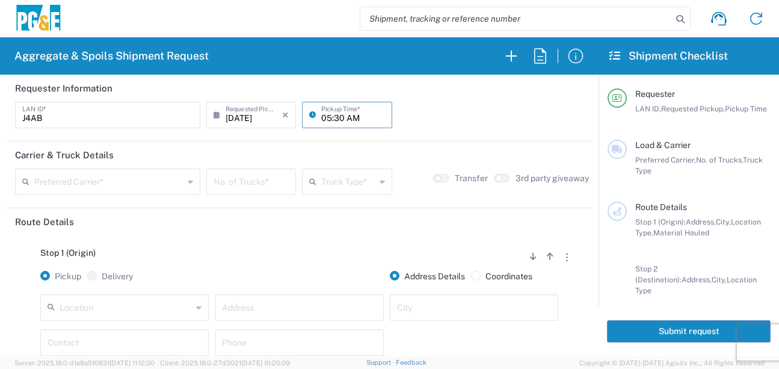
click at [108, 181] on input "text" at bounding box center [108, 180] width 149 height 21
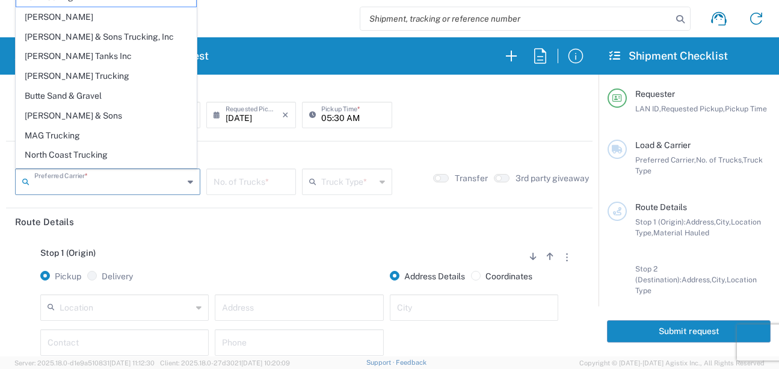
click at [42, 57] on span "Bradley Tanks Inc" at bounding box center [106, 56] width 180 height 19
type input "Bradley Tanks Inc"
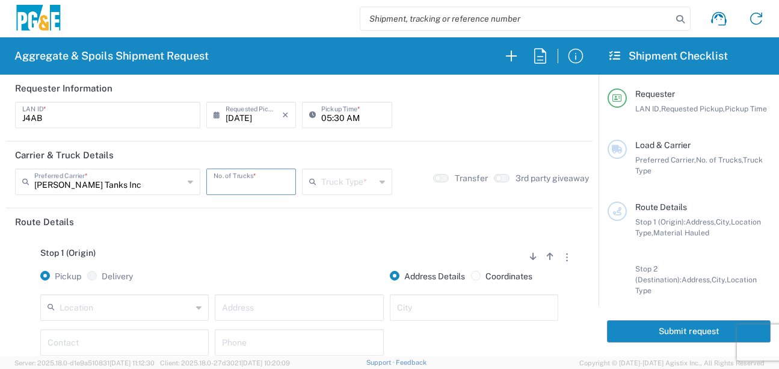
click at [262, 190] on input "number" at bounding box center [251, 180] width 75 height 21
type input "6"
click at [330, 188] on input "text" at bounding box center [348, 180] width 54 height 21
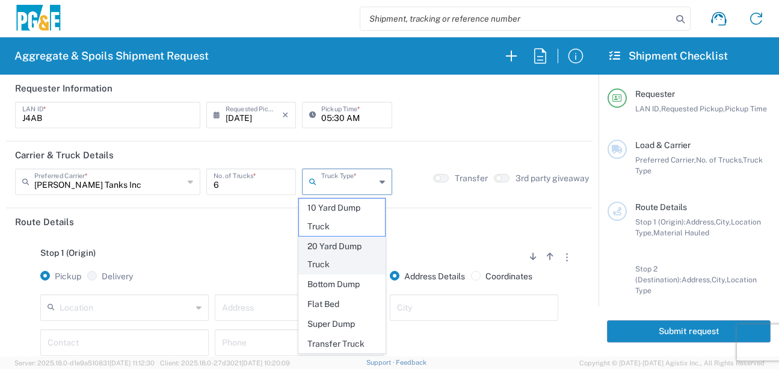
click at [327, 251] on span "20 Yard Dump Truck" at bounding box center [342, 255] width 86 height 37
type input "20 Yard Dump Truck"
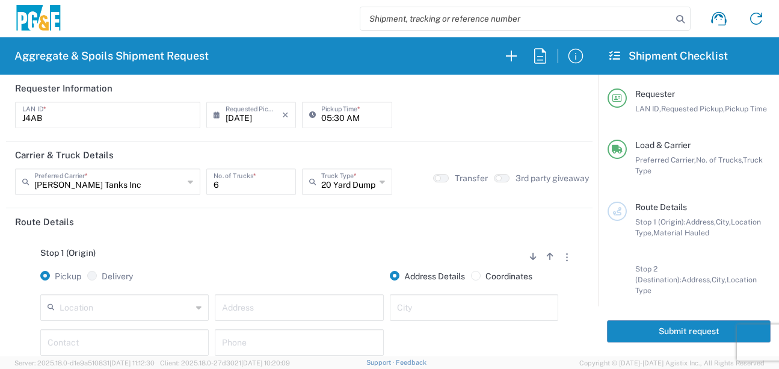
click at [383, 241] on div "Stop 1 (Origin) Add Stop Above Add Stop Below Remove Stop Pickup Delivery Addre…" at bounding box center [299, 329] width 569 height 189
click at [331, 245] on div "Stop 1 (Origin) Add Stop Above Add Stop Below Remove Stop Pickup Delivery Addre…" at bounding box center [299, 329] width 569 height 189
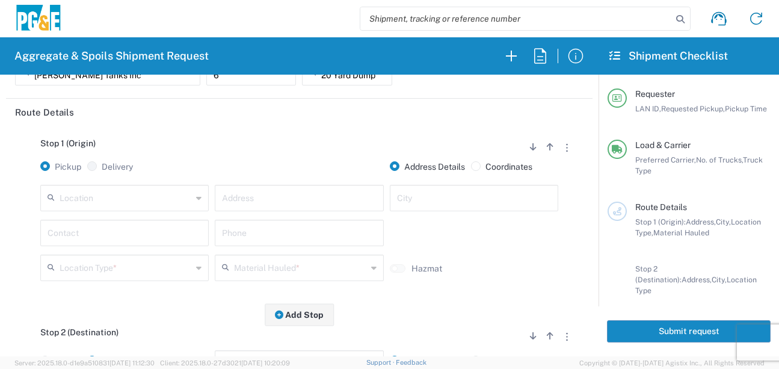
scroll to position [120, 0]
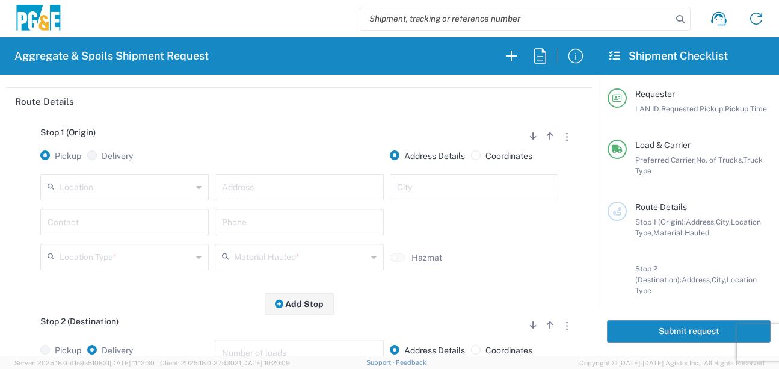
click at [118, 188] on input "text" at bounding box center [126, 186] width 132 height 21
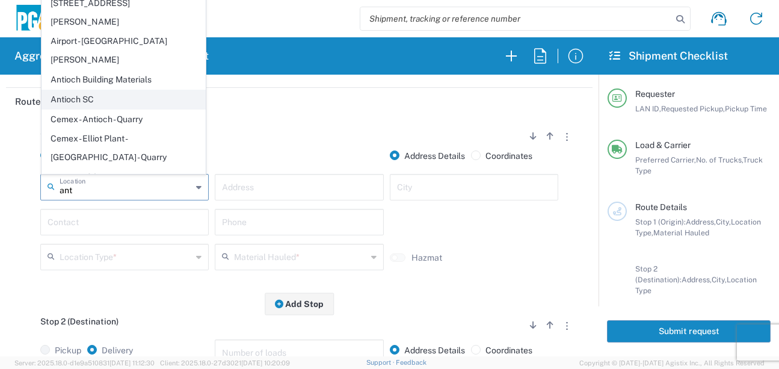
click at [99, 90] on span "Antioch SC" at bounding box center [123, 99] width 163 height 19
type input "Antioch SC"
type input "2111 Hillcrest Ave"
type input "Antioch"
type input "Business No Loading Dock"
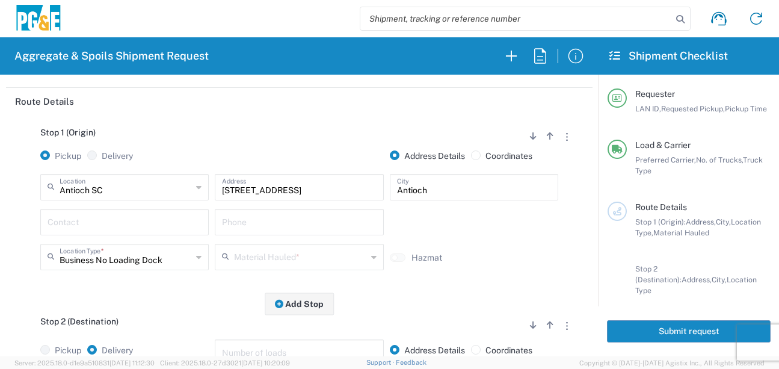
click at [119, 219] on input "text" at bounding box center [125, 221] width 154 height 21
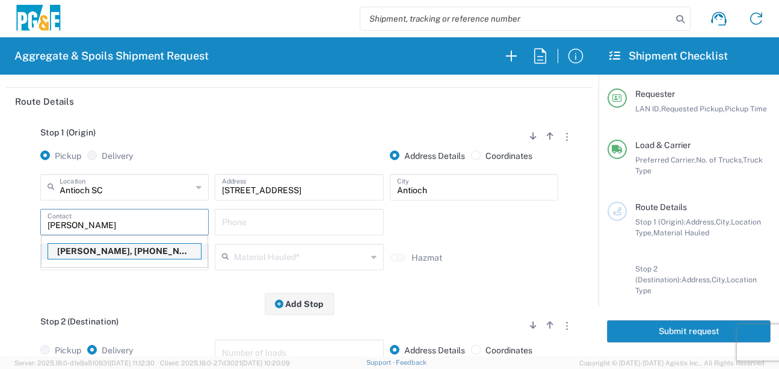
click at [100, 249] on p "James Aton, 619-889-2915" at bounding box center [124, 251] width 153 height 15
type input "James Aton"
type input "619-889-2915"
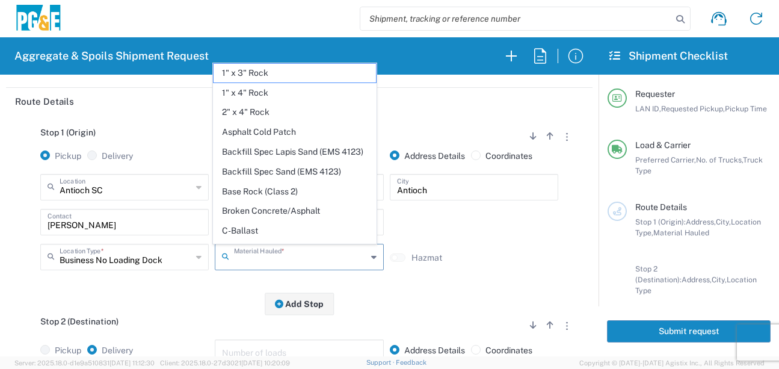
click at [291, 258] on input "text" at bounding box center [300, 256] width 132 height 21
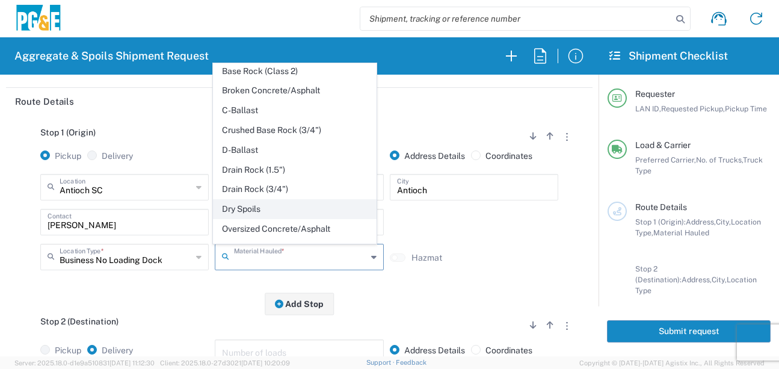
click at [241, 218] on span "Dry Spoils" at bounding box center [295, 209] width 163 height 19
type input "Dry Spoils"
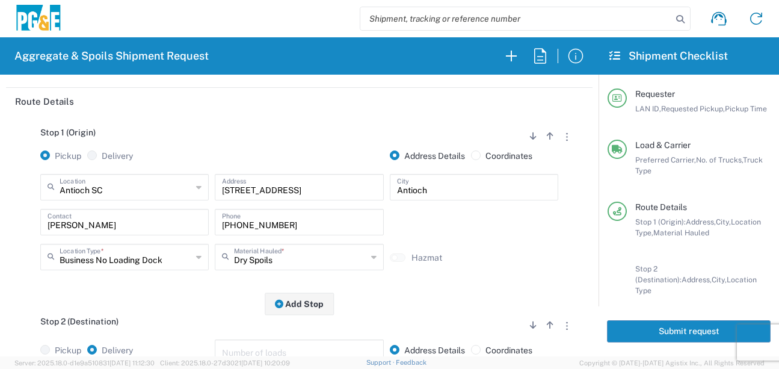
click at [209, 298] on div "Stop 1 (Origin) Add Stop Above Add Stop Below Remove Stop Pickup Delivery Addre…" at bounding box center [299, 209] width 569 height 189
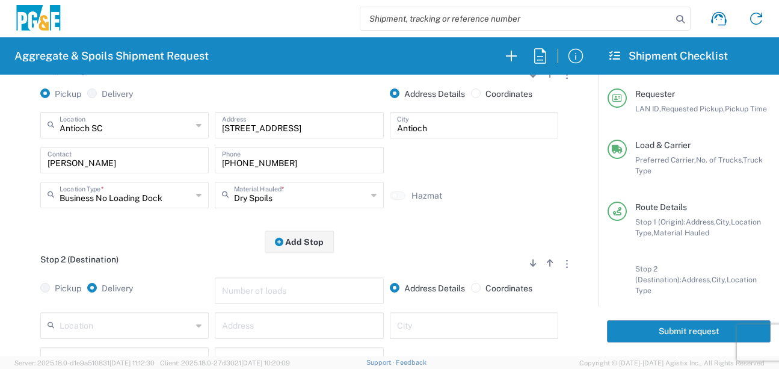
scroll to position [241, 0]
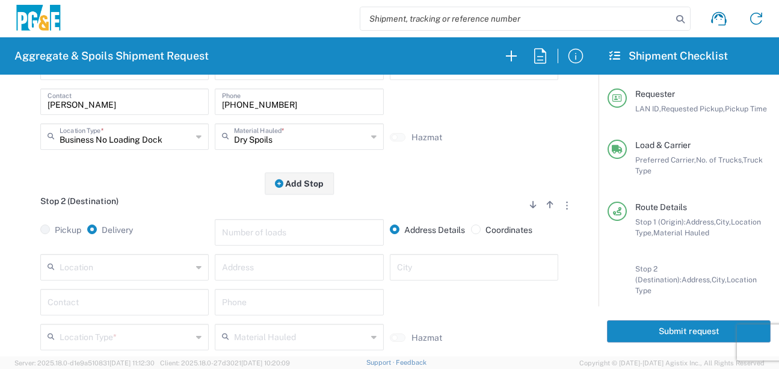
click at [143, 273] on input "text" at bounding box center [126, 266] width 132 height 21
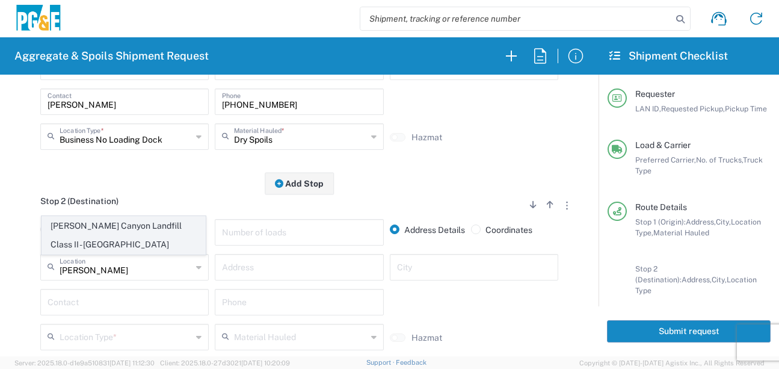
click at [125, 233] on span "Keller Canyon Landfill Class II - Pittsburg" at bounding box center [123, 235] width 163 height 37
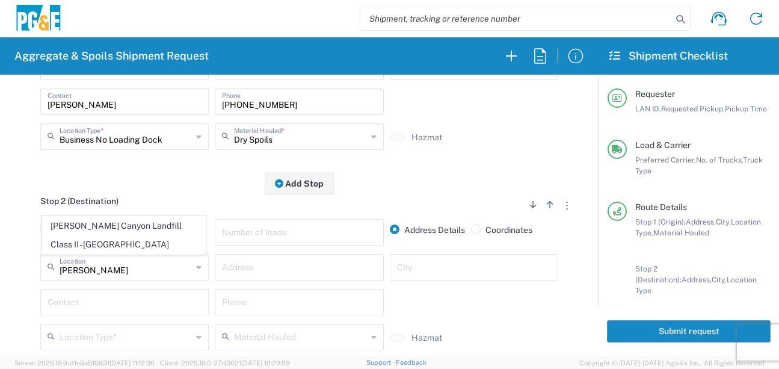
type input "Keller Canyon Landfill Class II - Pittsburg"
type input "901 Bailey Rd"
type input "Pittsburg"
type input "Landfill"
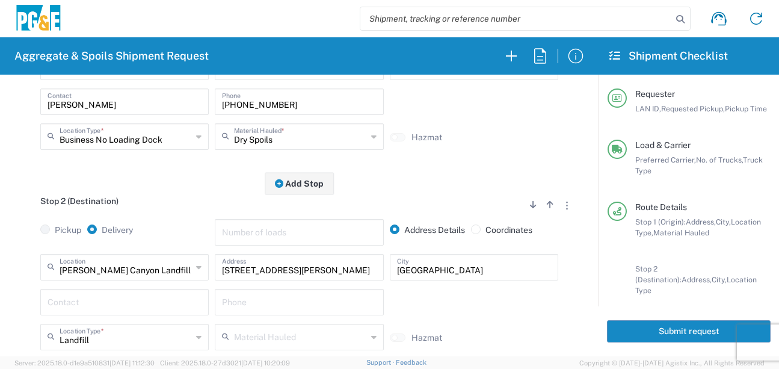
click at [105, 303] on input "text" at bounding box center [125, 301] width 154 height 21
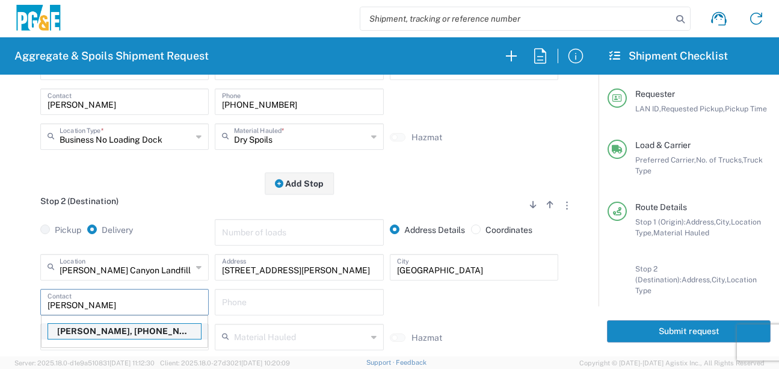
click at [105, 328] on p "James Aton, 619-889-2915" at bounding box center [124, 331] width 153 height 15
type input "James Aton"
type input "619-889-2915"
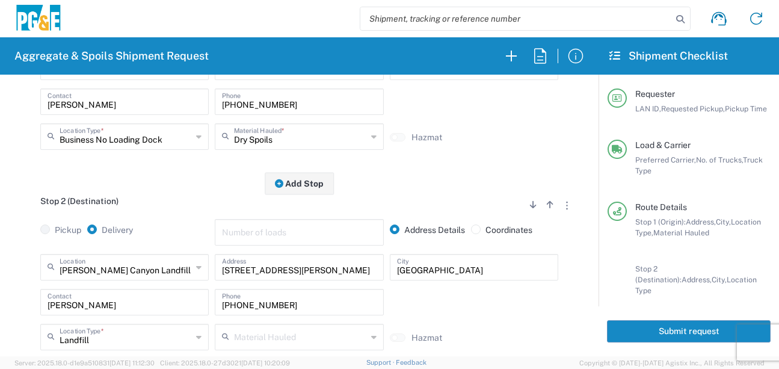
click at [23, 282] on div "Keller Canyon Landfill Class II - Pittsburg Location Keller Canyon Landfill Cla…" at bounding box center [299, 306] width 569 height 105
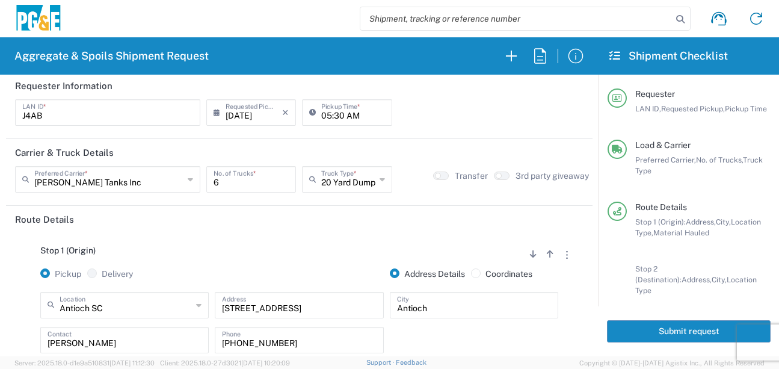
scroll to position [0, 0]
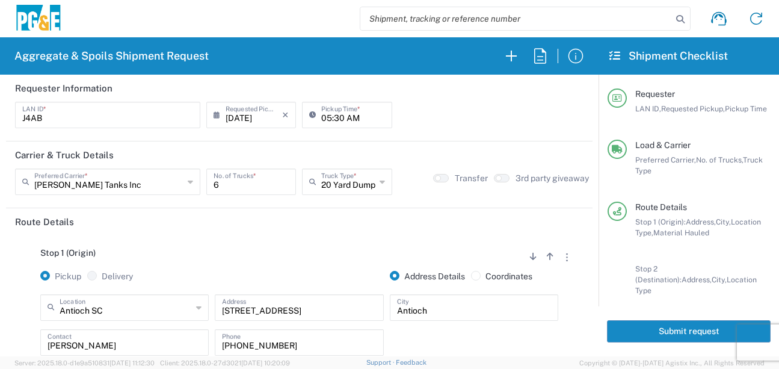
click at [633, 329] on button "Submit request" at bounding box center [689, 331] width 164 height 22
